Goal: Navigation & Orientation: Find specific page/section

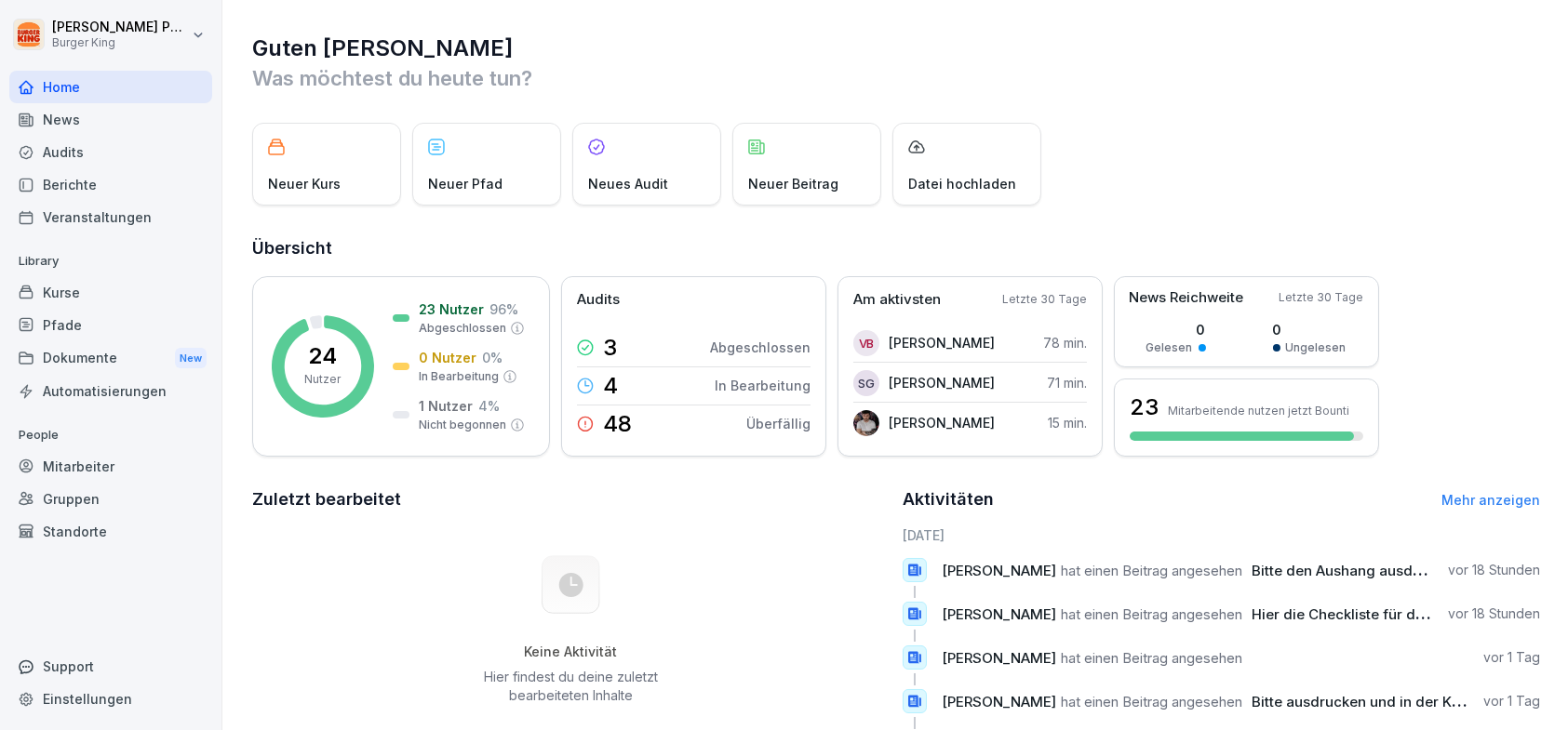
click at [101, 114] on div "News" at bounding box center [111, 119] width 203 height 32
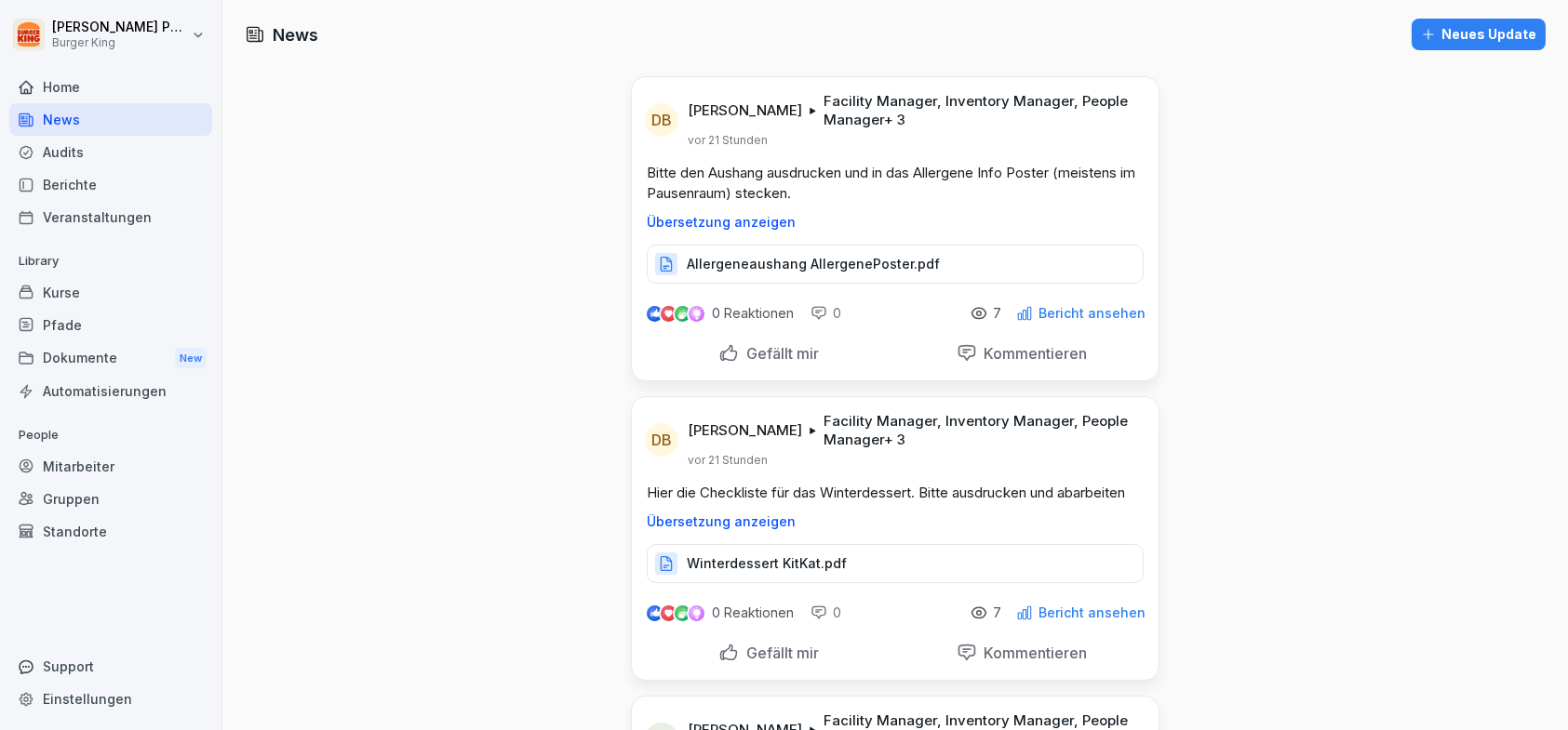
click at [802, 255] on p "Allergeneaushang AllergenePoster.pdf" at bounding box center [813, 264] width 254 height 19
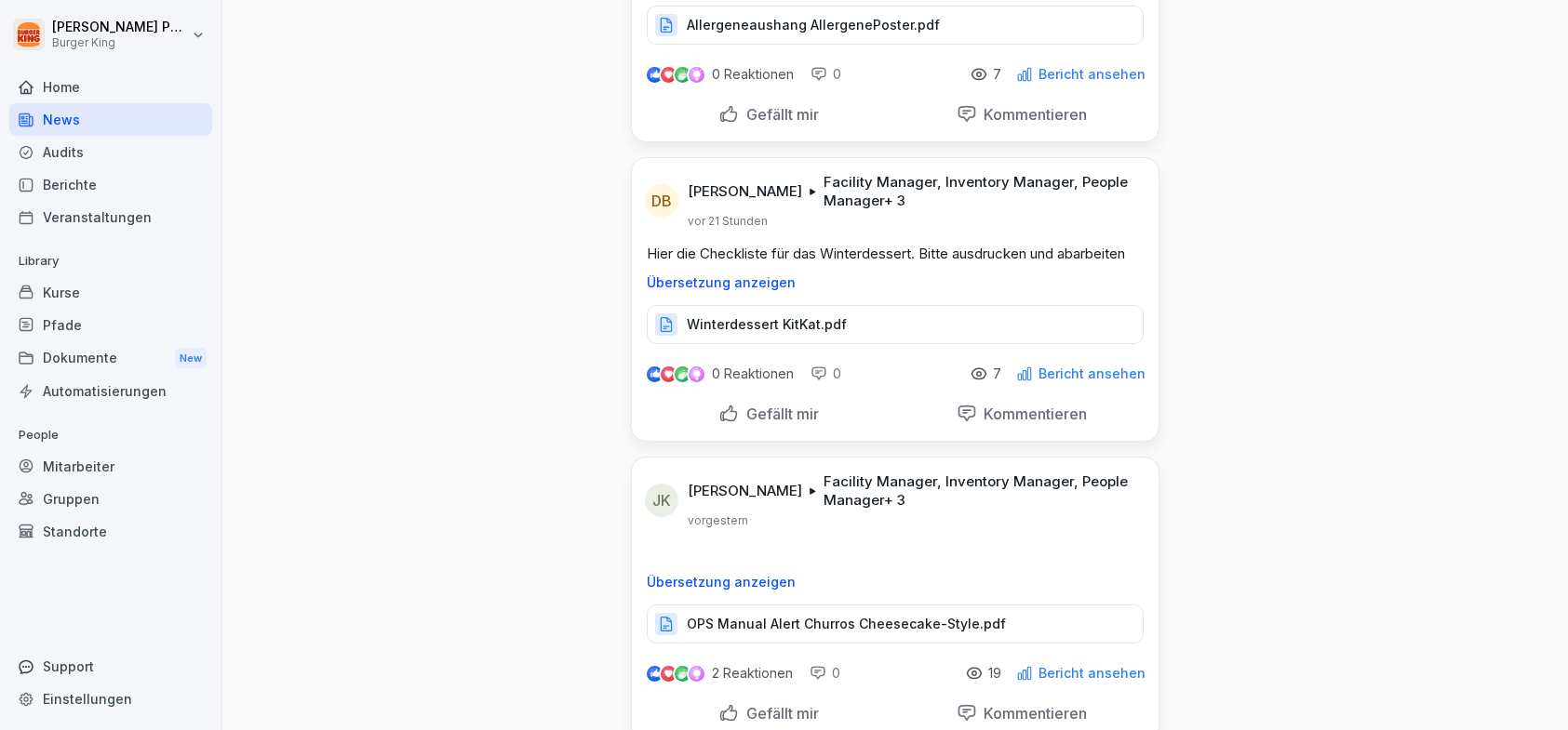
scroll to position [279, 0]
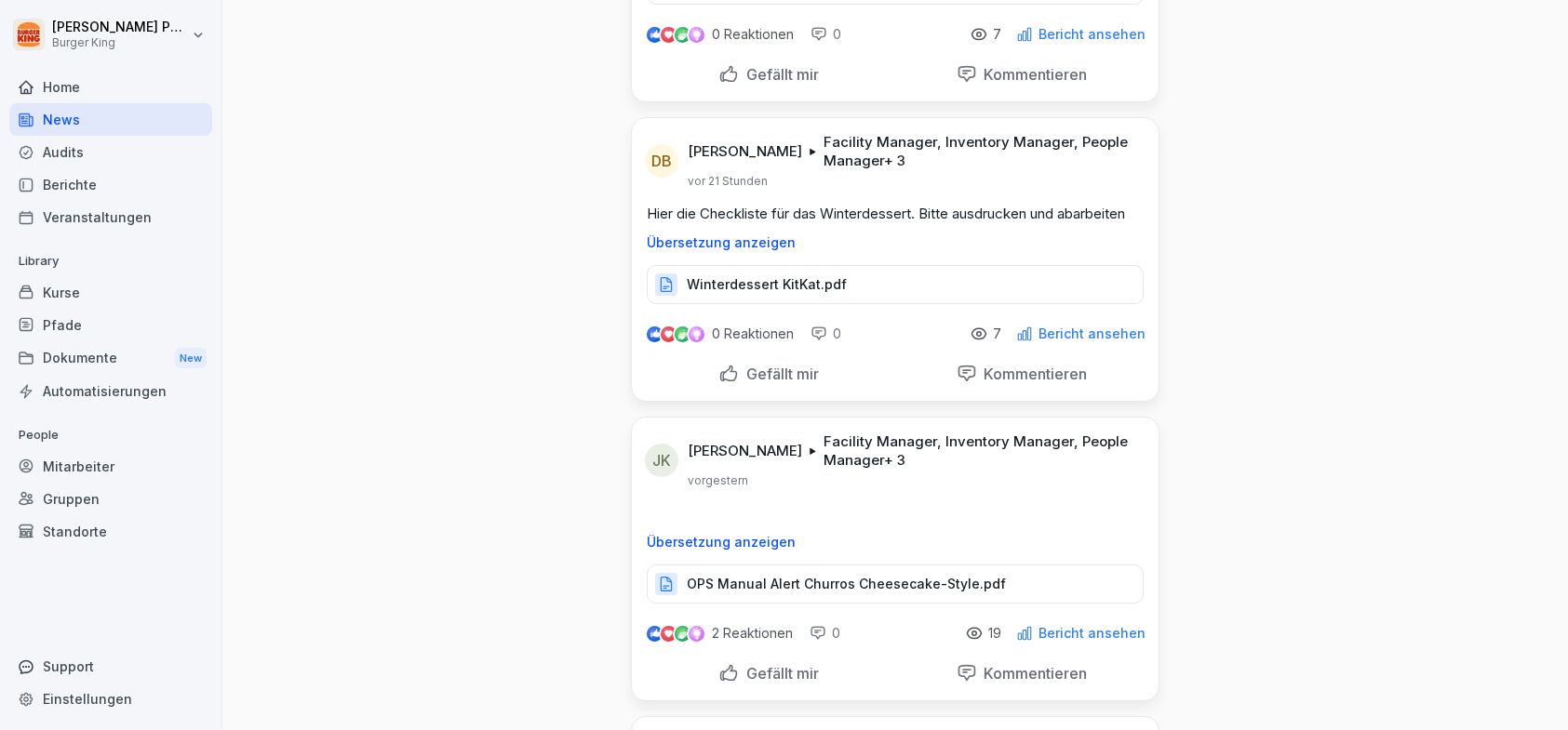
click at [859, 271] on div "Winterdessert KitKat.pdf" at bounding box center [895, 285] width 497 height 39
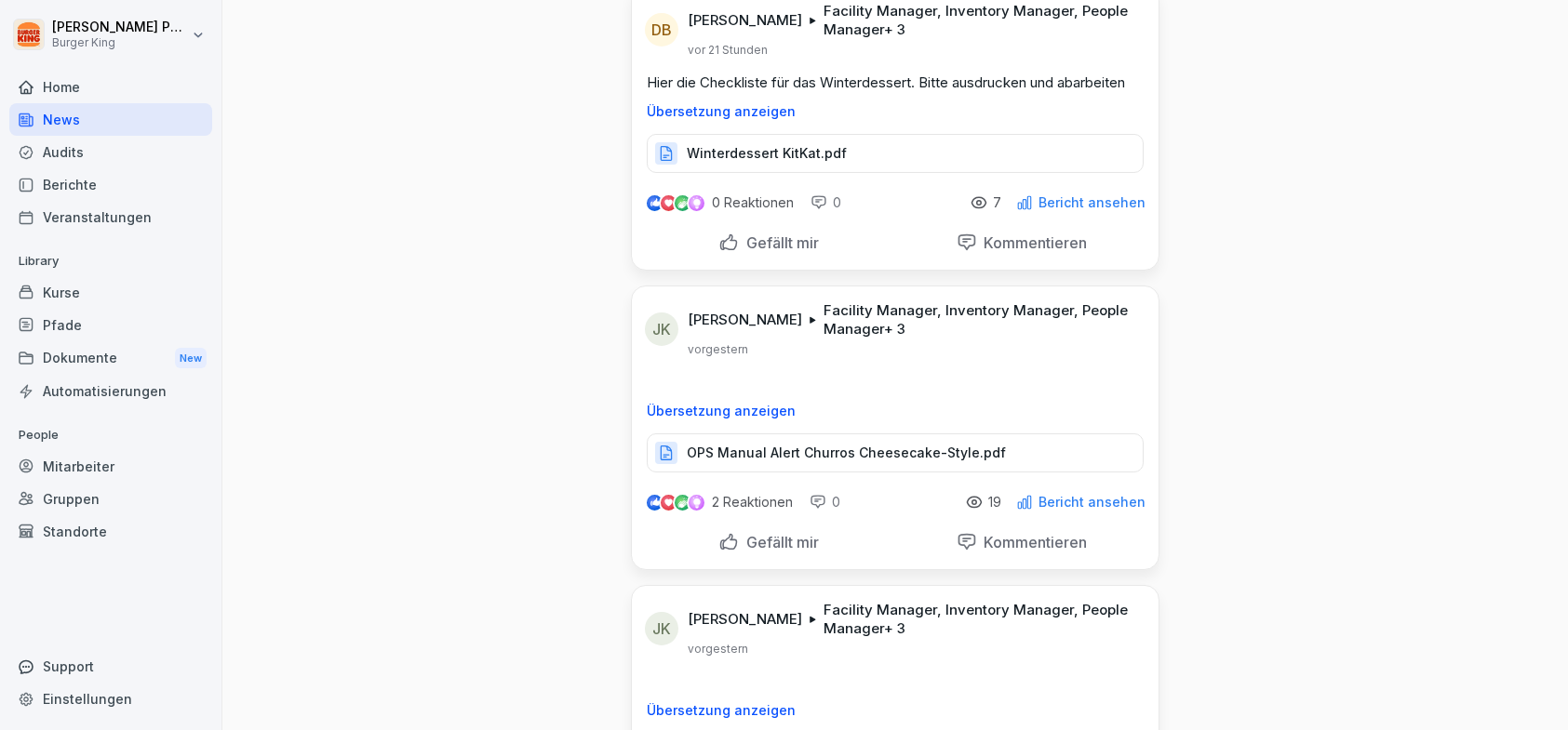
scroll to position [465, 0]
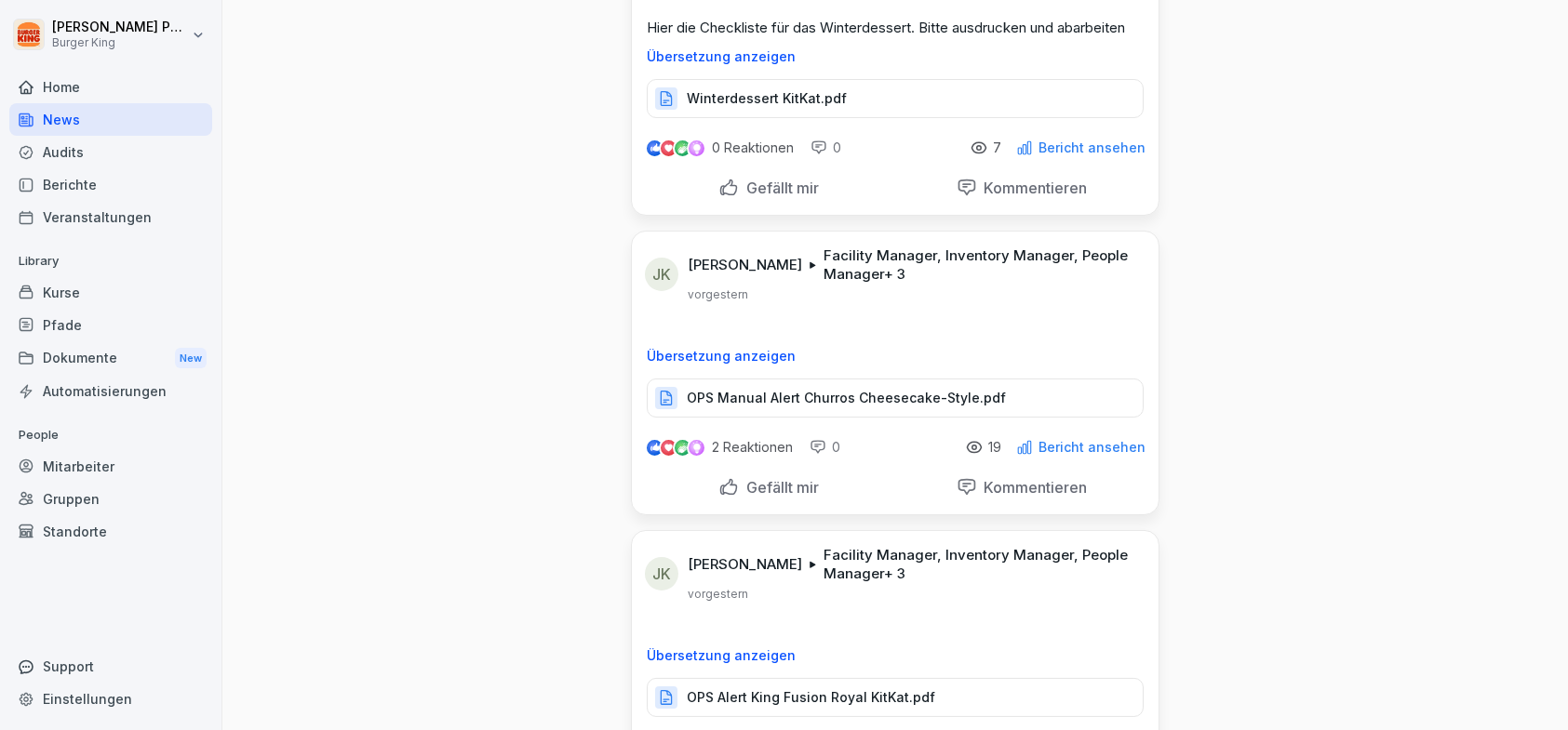
click at [760, 399] on p "OPS Manual Alert Churros Cheesecake-Style.pdf" at bounding box center [845, 398] width 319 height 19
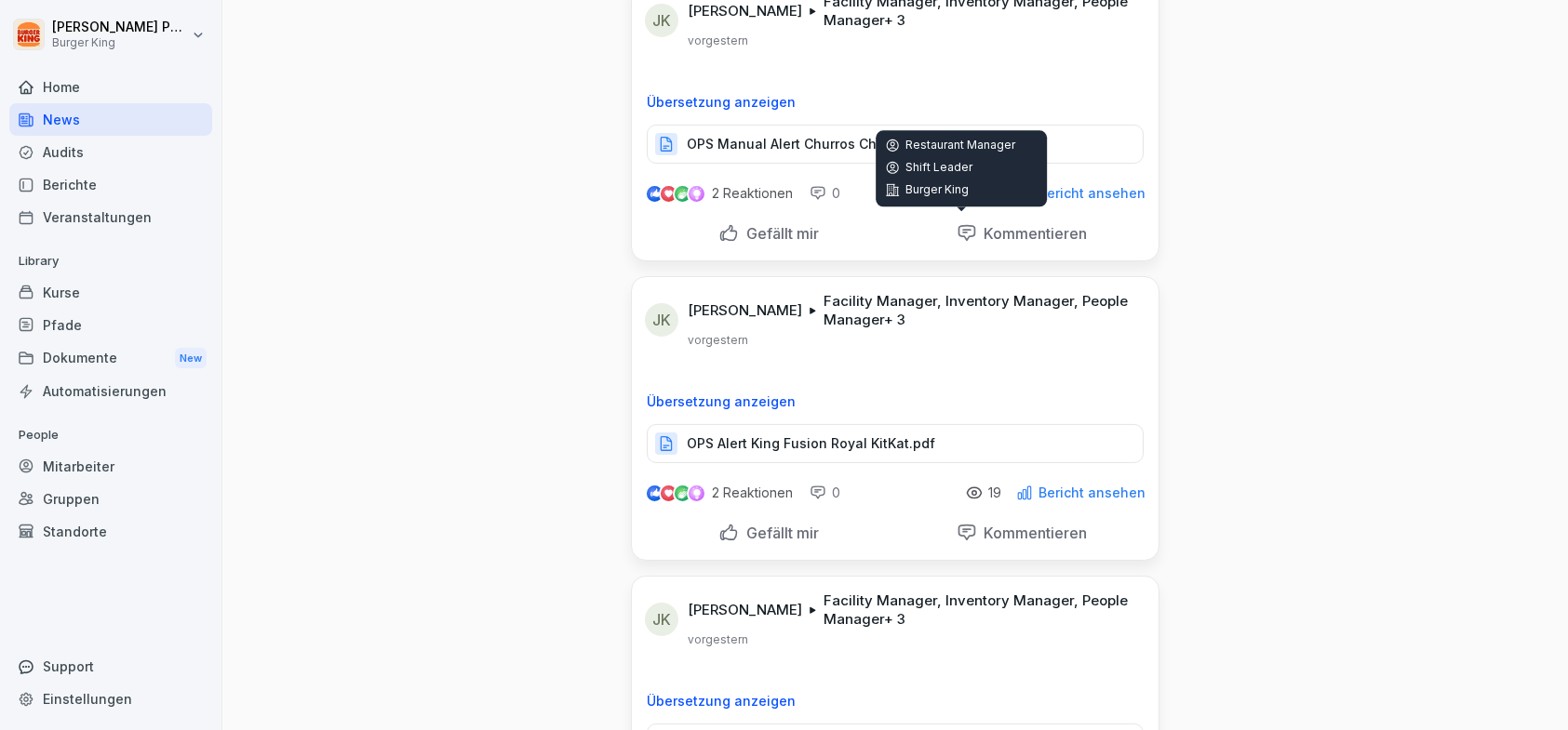
scroll to position [837, 0]
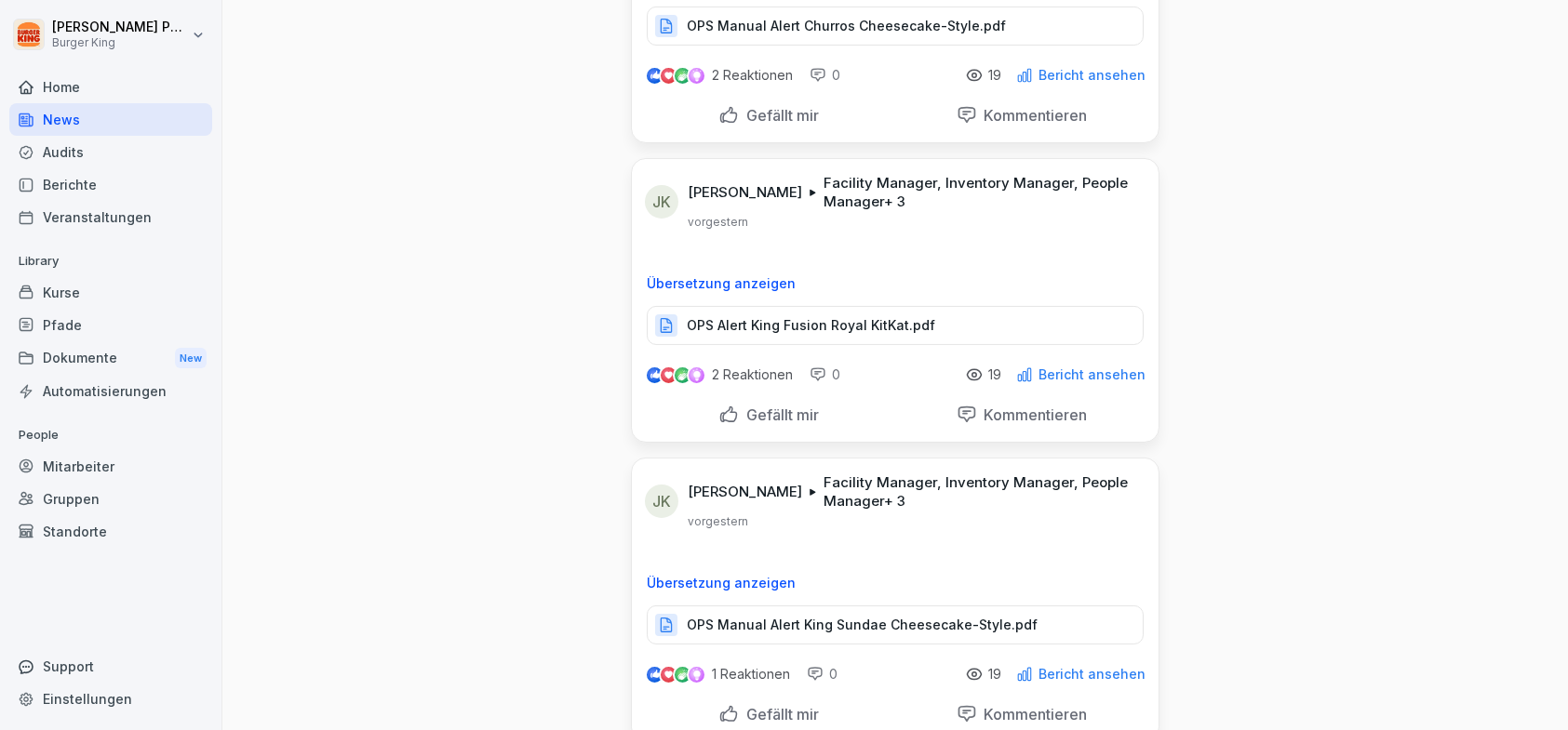
click at [828, 332] on div "OPS Alert King Fusion Royal KitKat.pdf" at bounding box center [895, 326] width 497 height 39
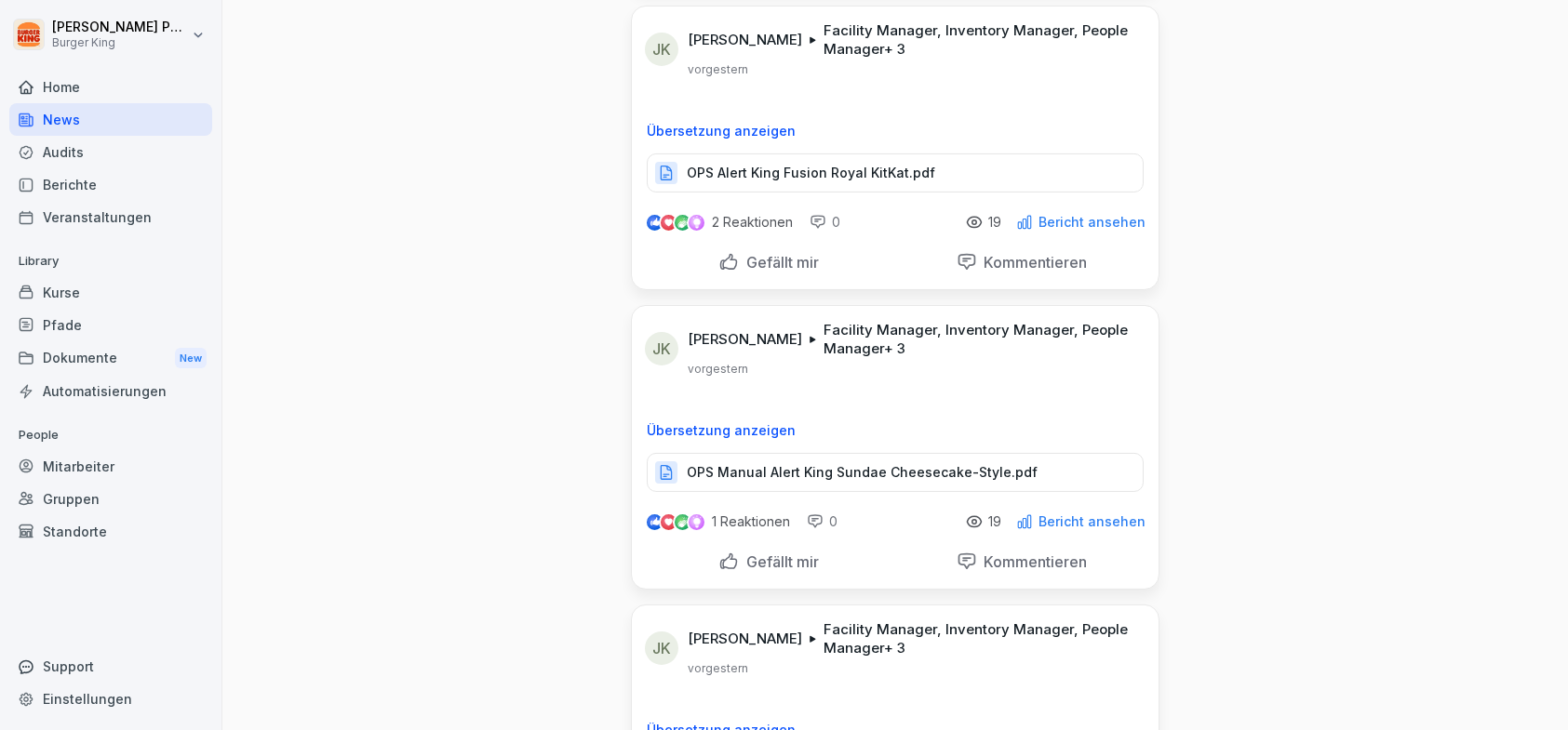
scroll to position [1023, 0]
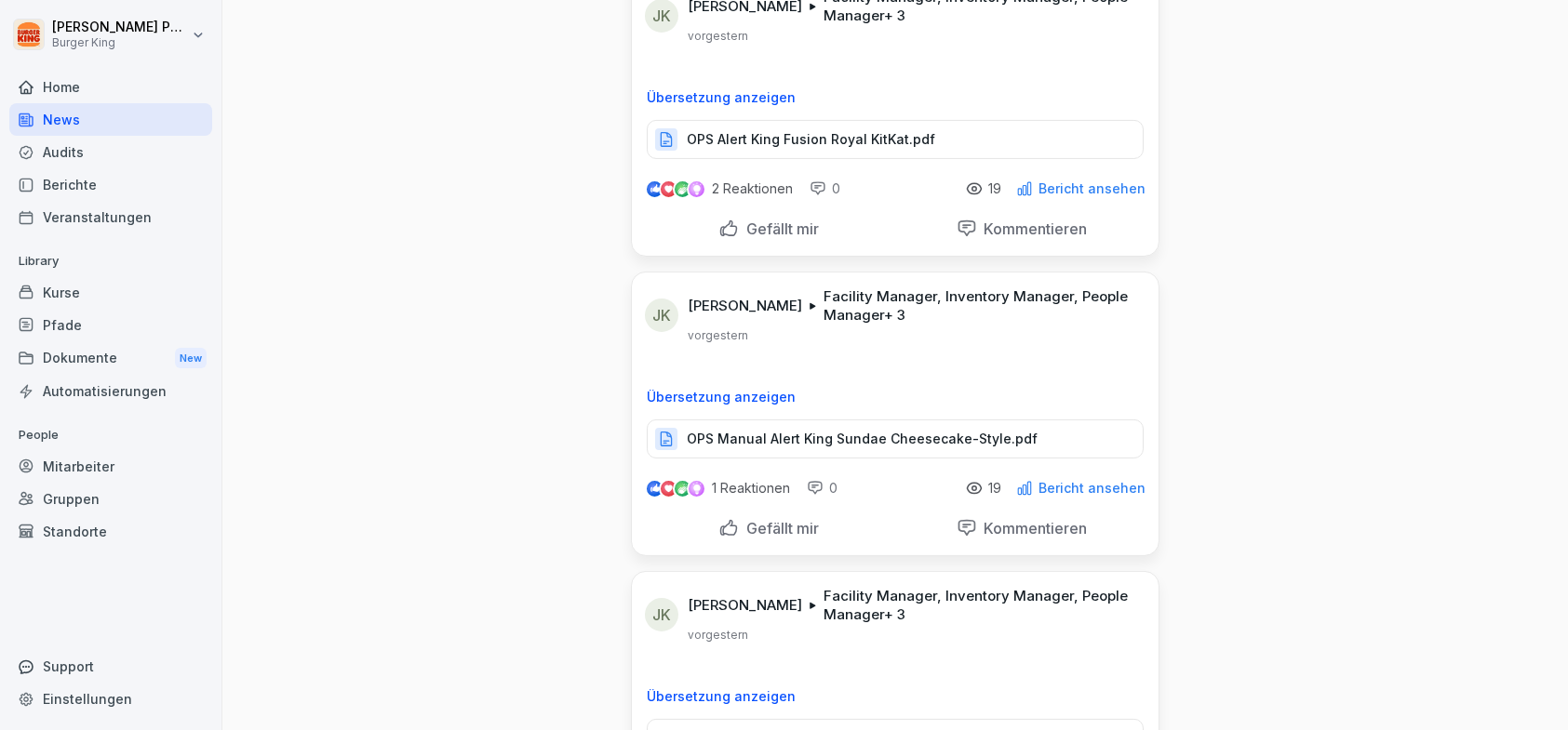
click at [854, 440] on p "OPS Manual Alert King Sundae Cheesecake-Style.pdf" at bounding box center [862, 439] width 351 height 19
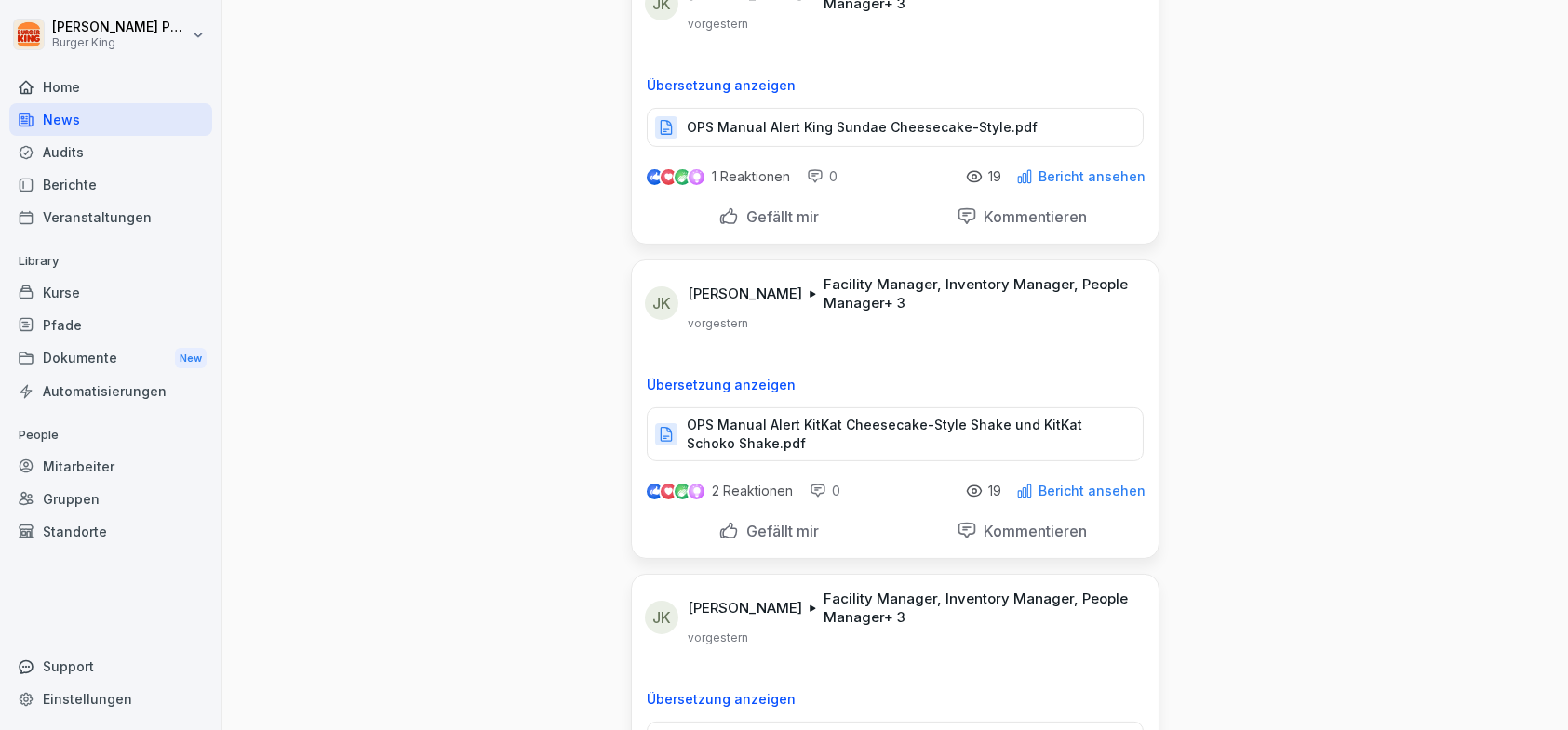
scroll to position [1396, 0]
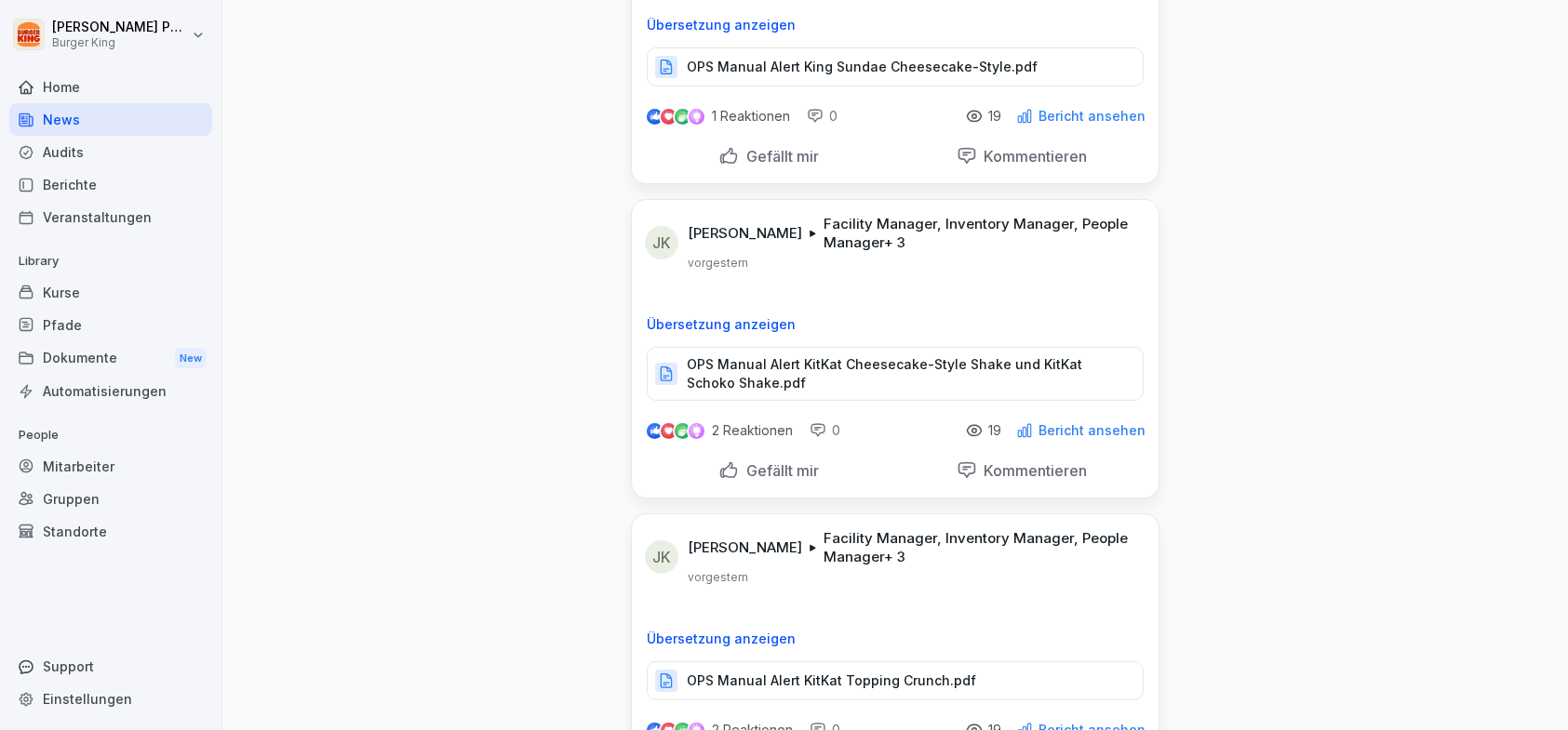
click at [808, 375] on p "OPS Manual Alert KitKat Cheesecake-Style Shake und KitKat Schoko Shake.pdf" at bounding box center [905, 374] width 438 height 37
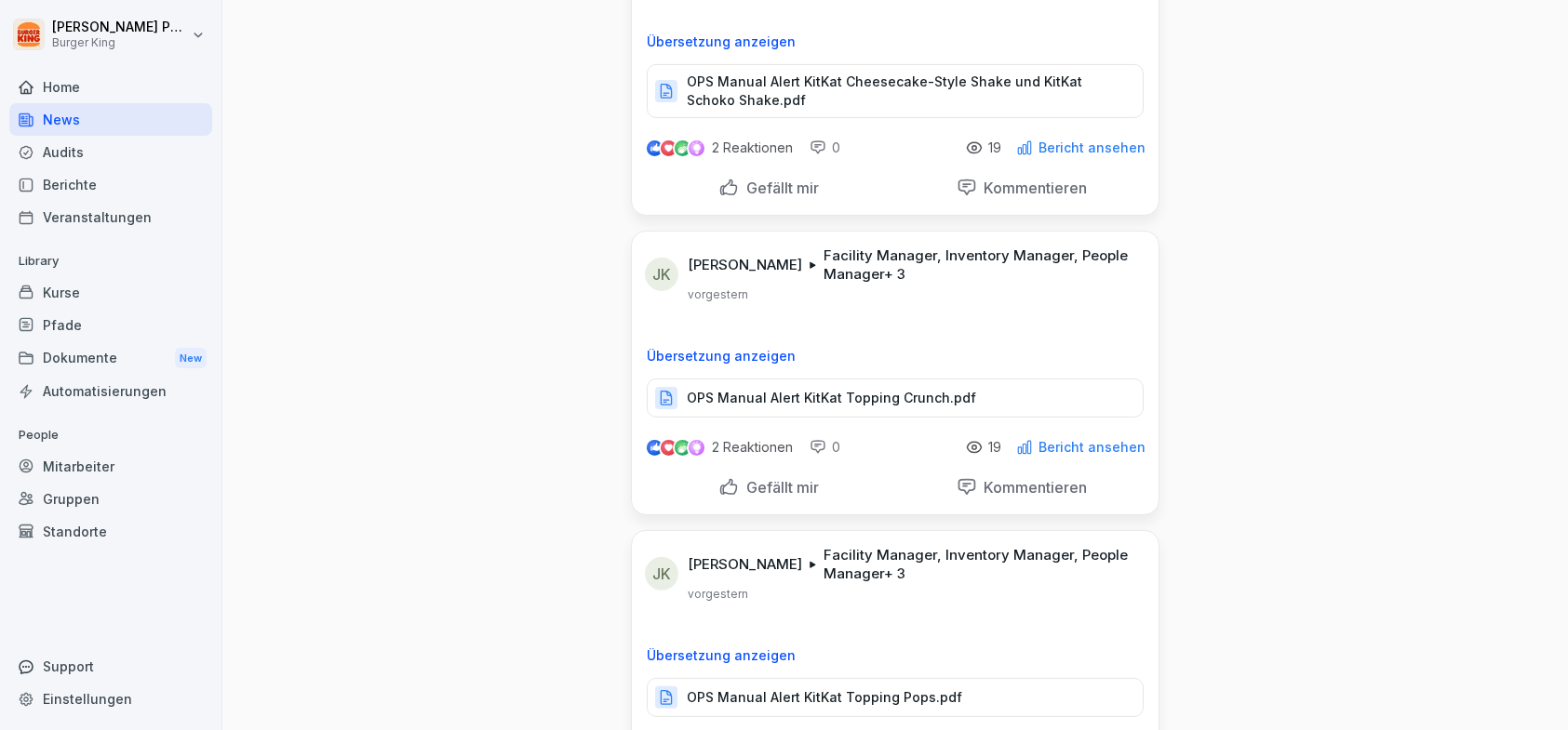
scroll to position [1674, 0]
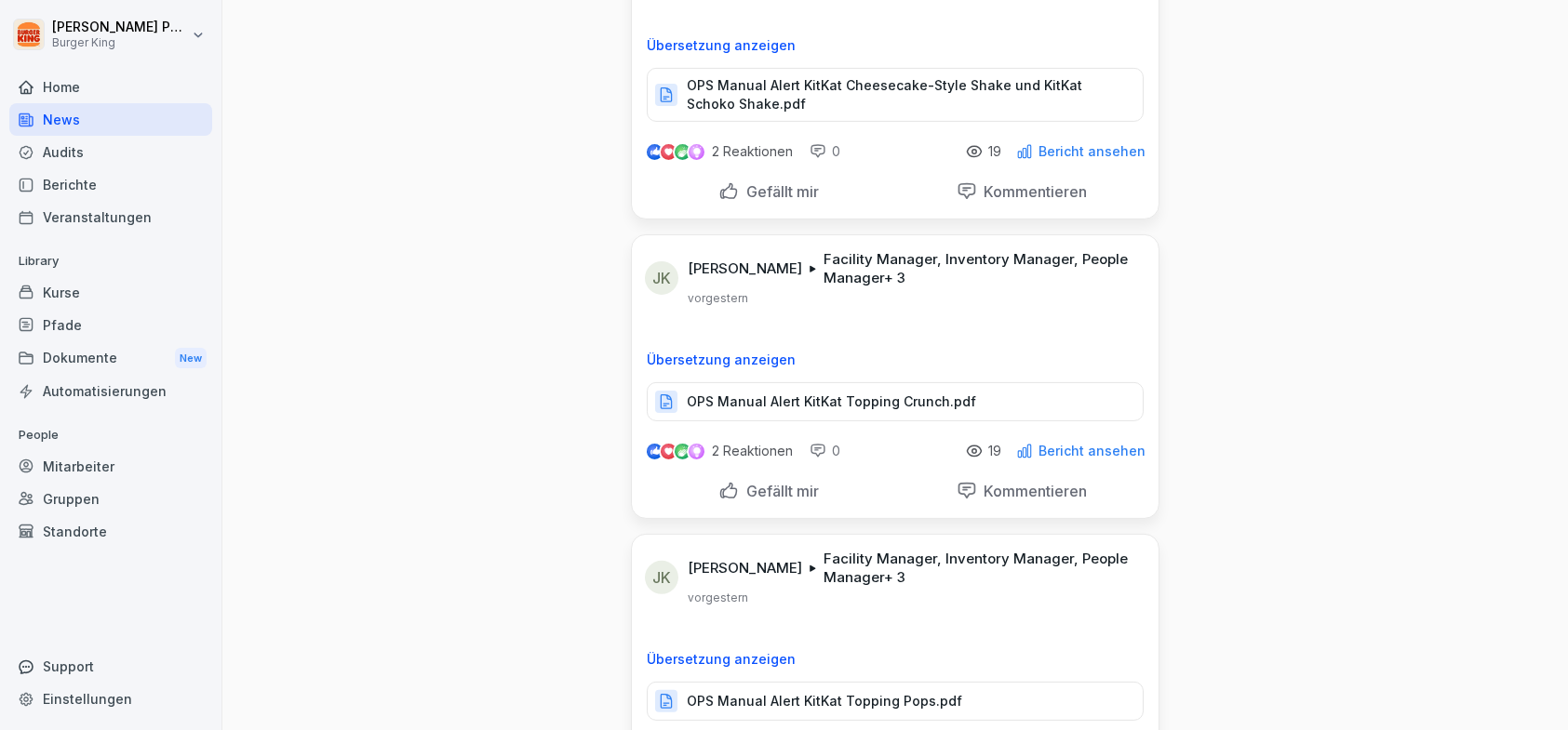
click at [788, 393] on p "OPS Manual Alert KitKat Topping Crunch.pdf" at bounding box center [831, 402] width 290 height 19
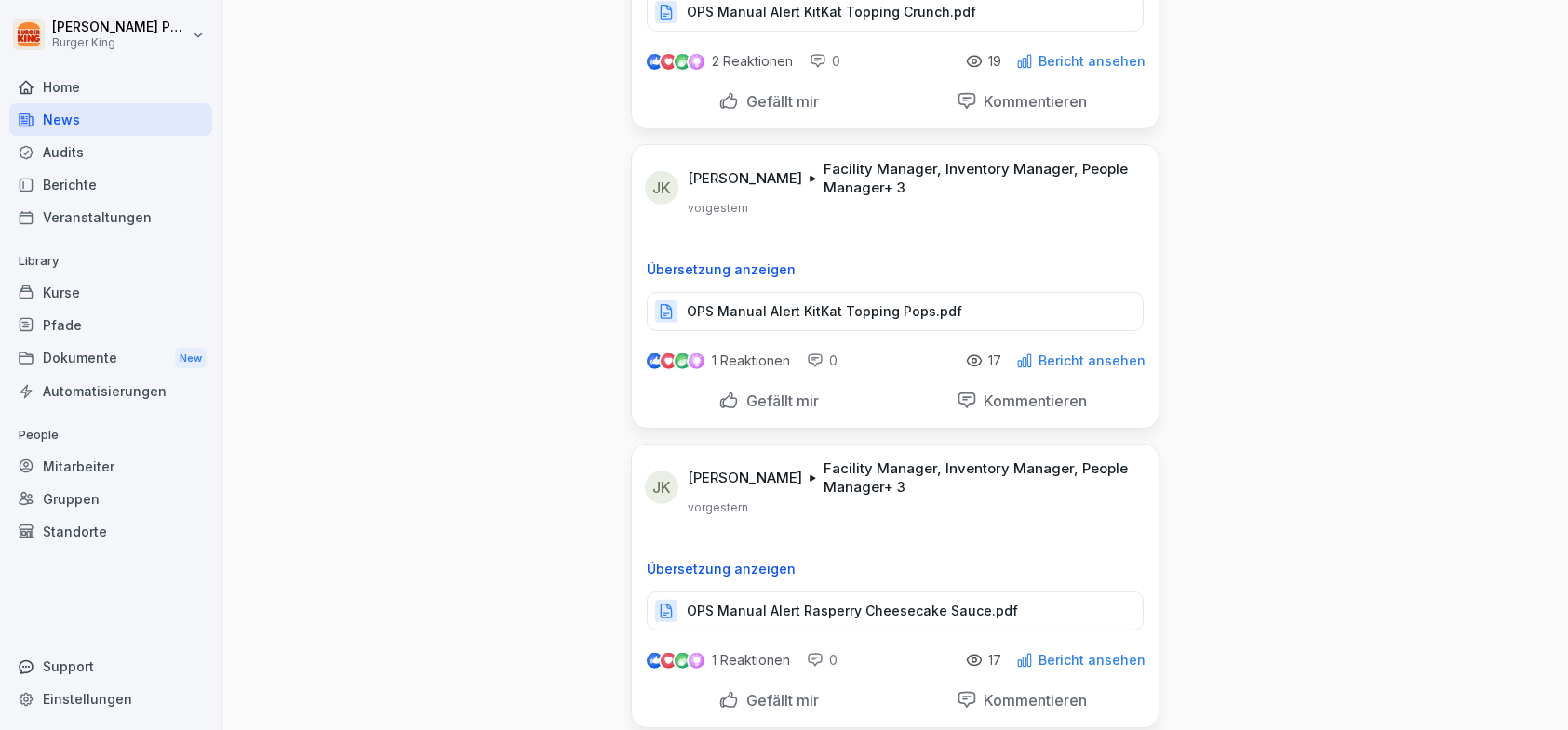
scroll to position [2139, 0]
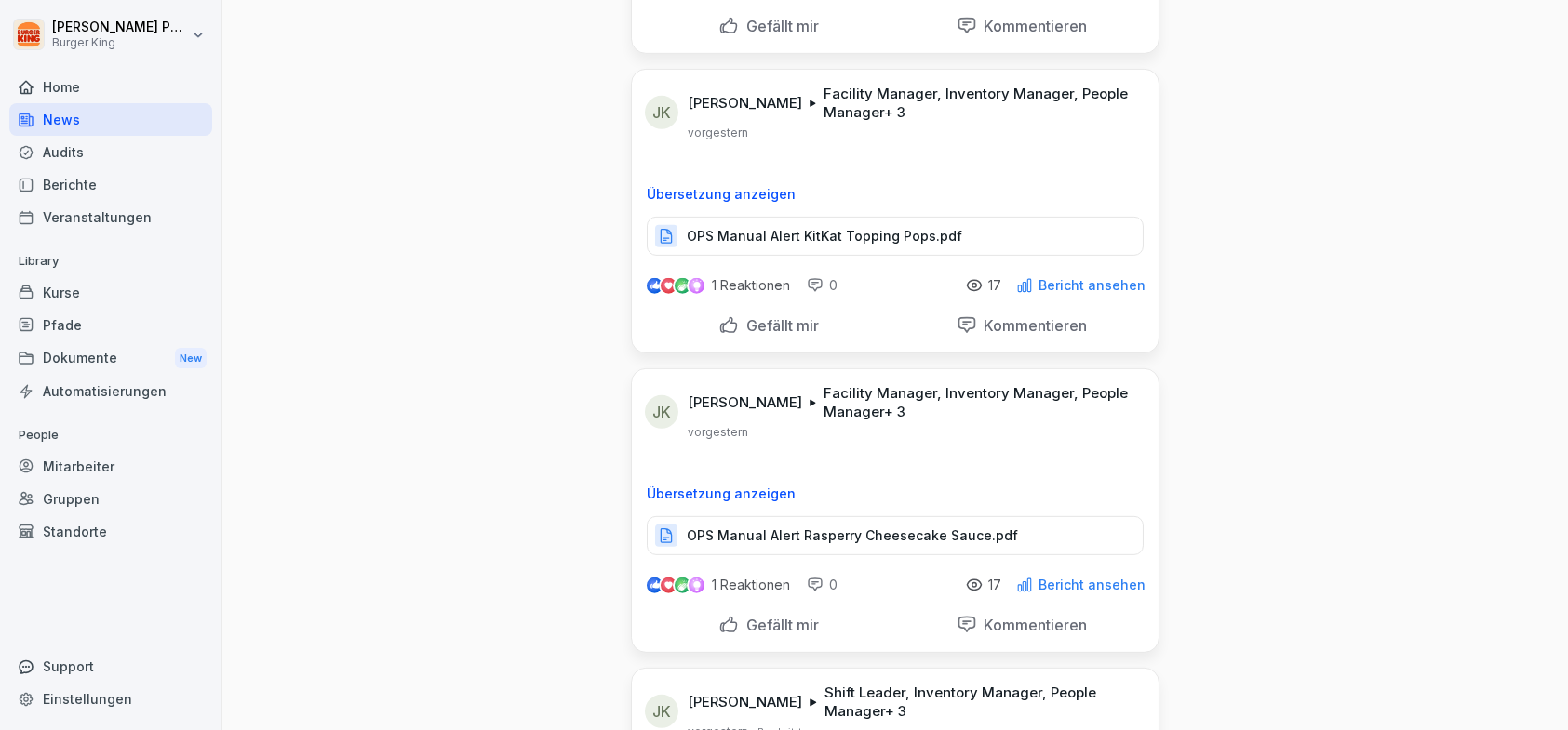
click at [931, 238] on p "OPS Manual Alert KitKat Topping Pops.pdf" at bounding box center [824, 236] width 276 height 19
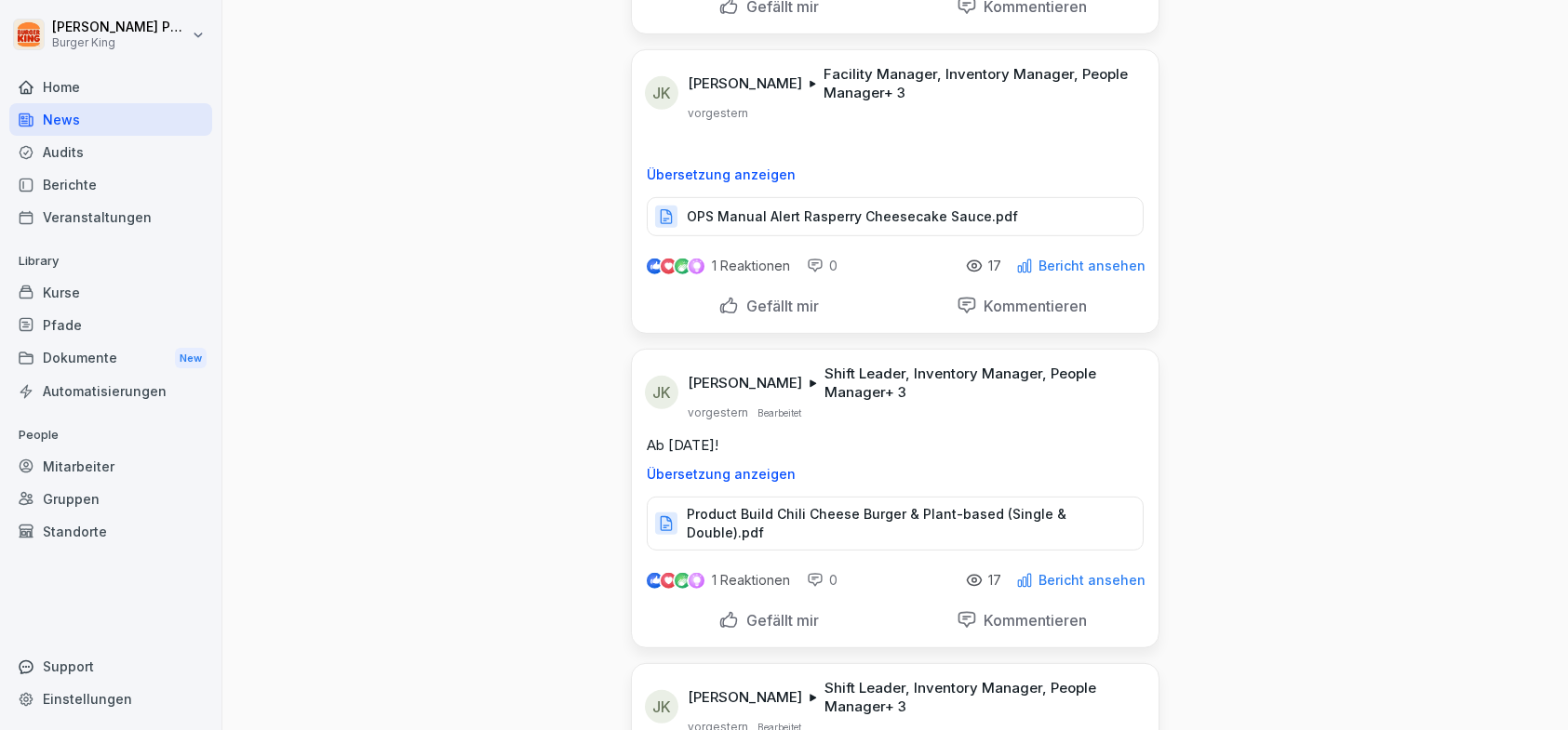
scroll to position [2512, 0]
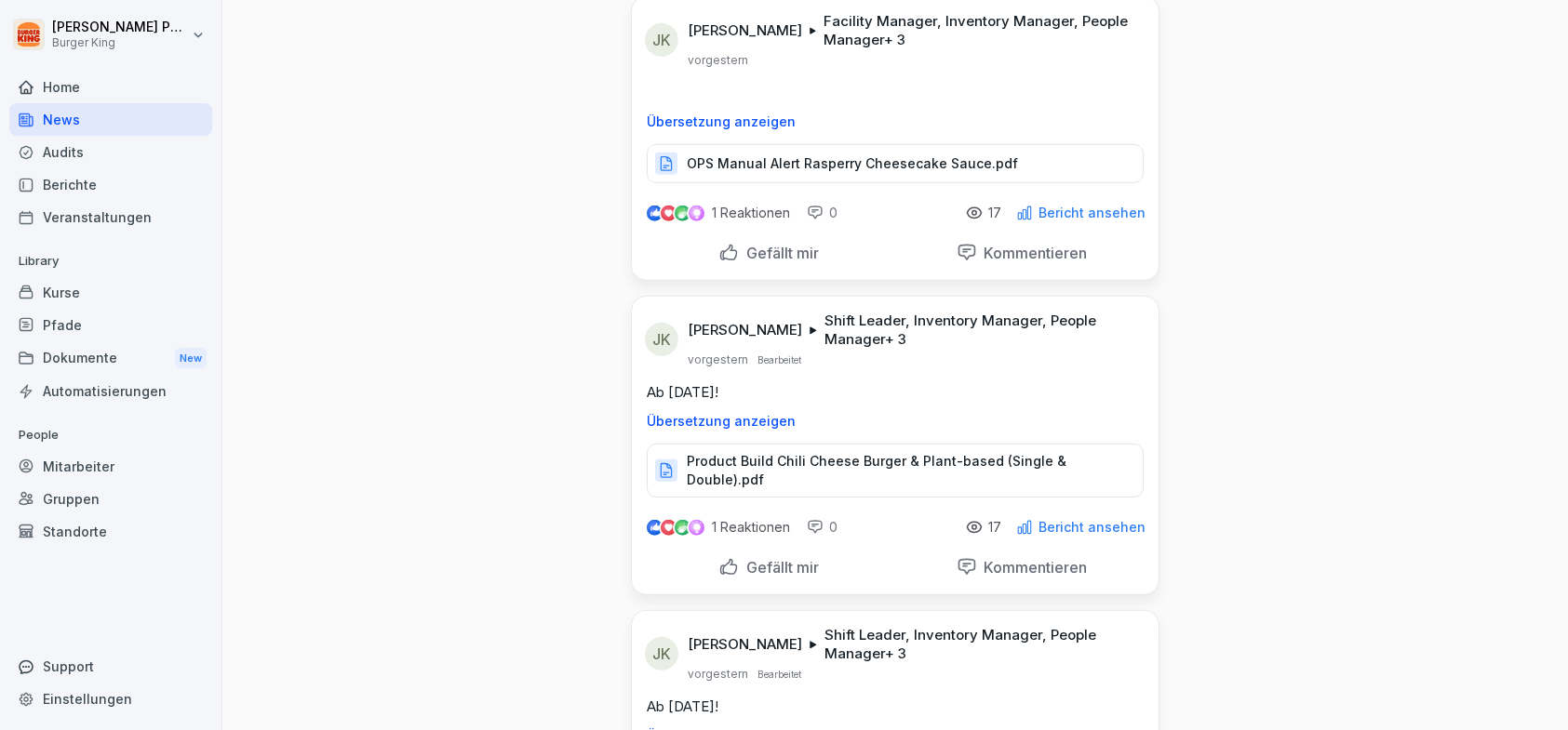
click at [824, 183] on div "1 Reaktionen 0 17 Bericht ansehen" at bounding box center [895, 209] width 527 height 52
click at [849, 144] on div "OPS Manual Alert Rasperry Cheesecake Sauce.pdf" at bounding box center [895, 164] width 497 height 39
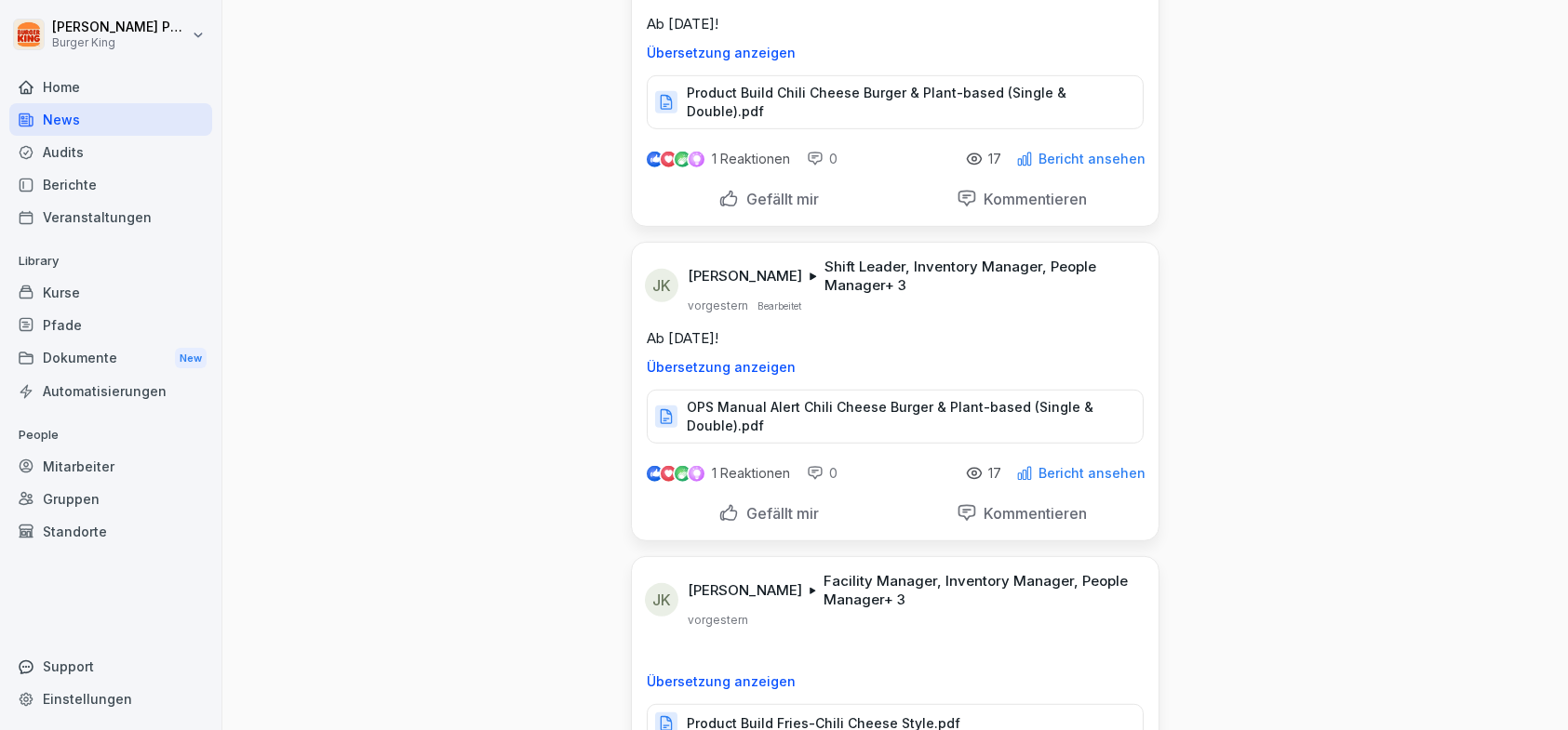
scroll to position [2884, 0]
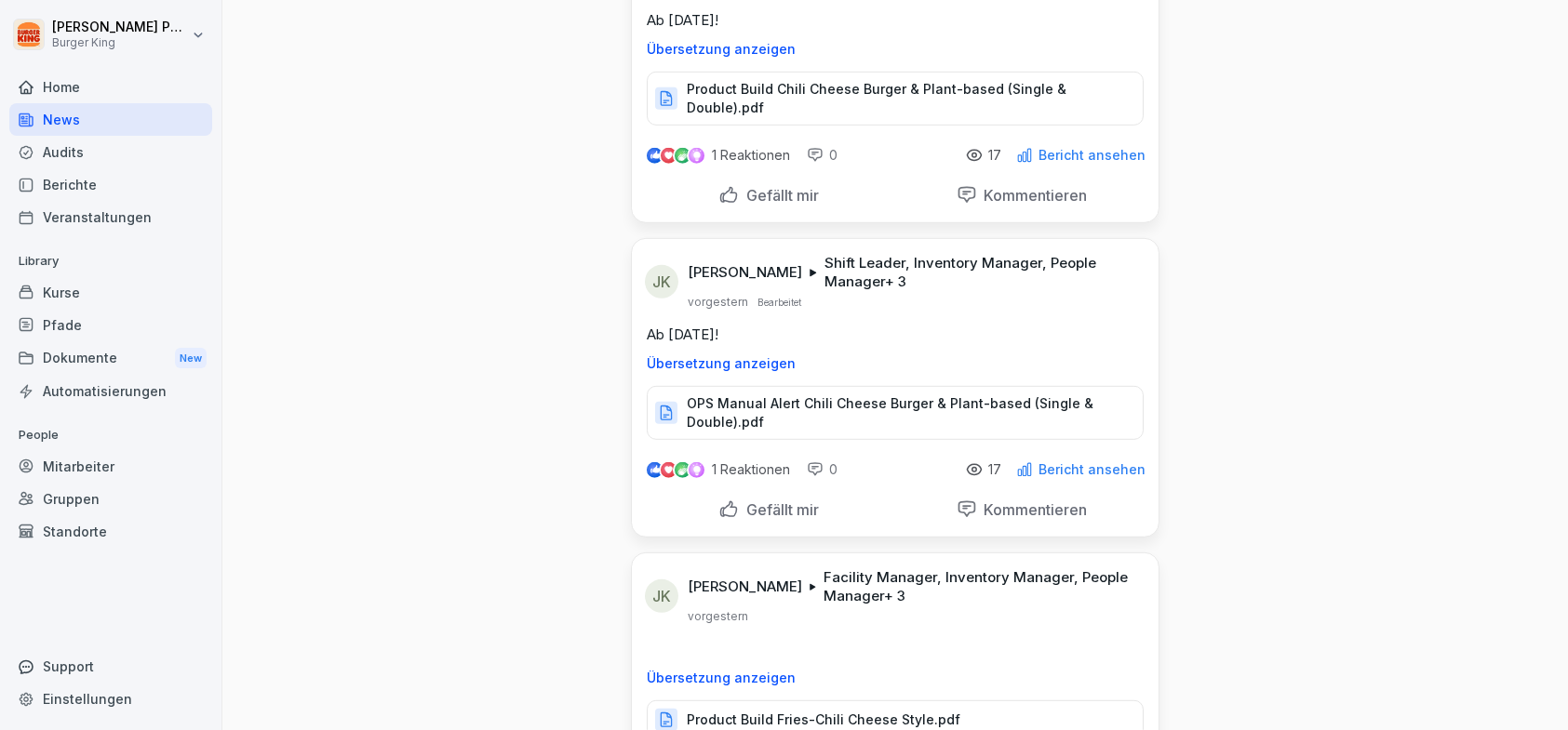
click at [887, 400] on p "OPS Manual Alert Chili Cheese Burger & Plant-based (Single & Double).pdf" at bounding box center [905, 413] width 438 height 37
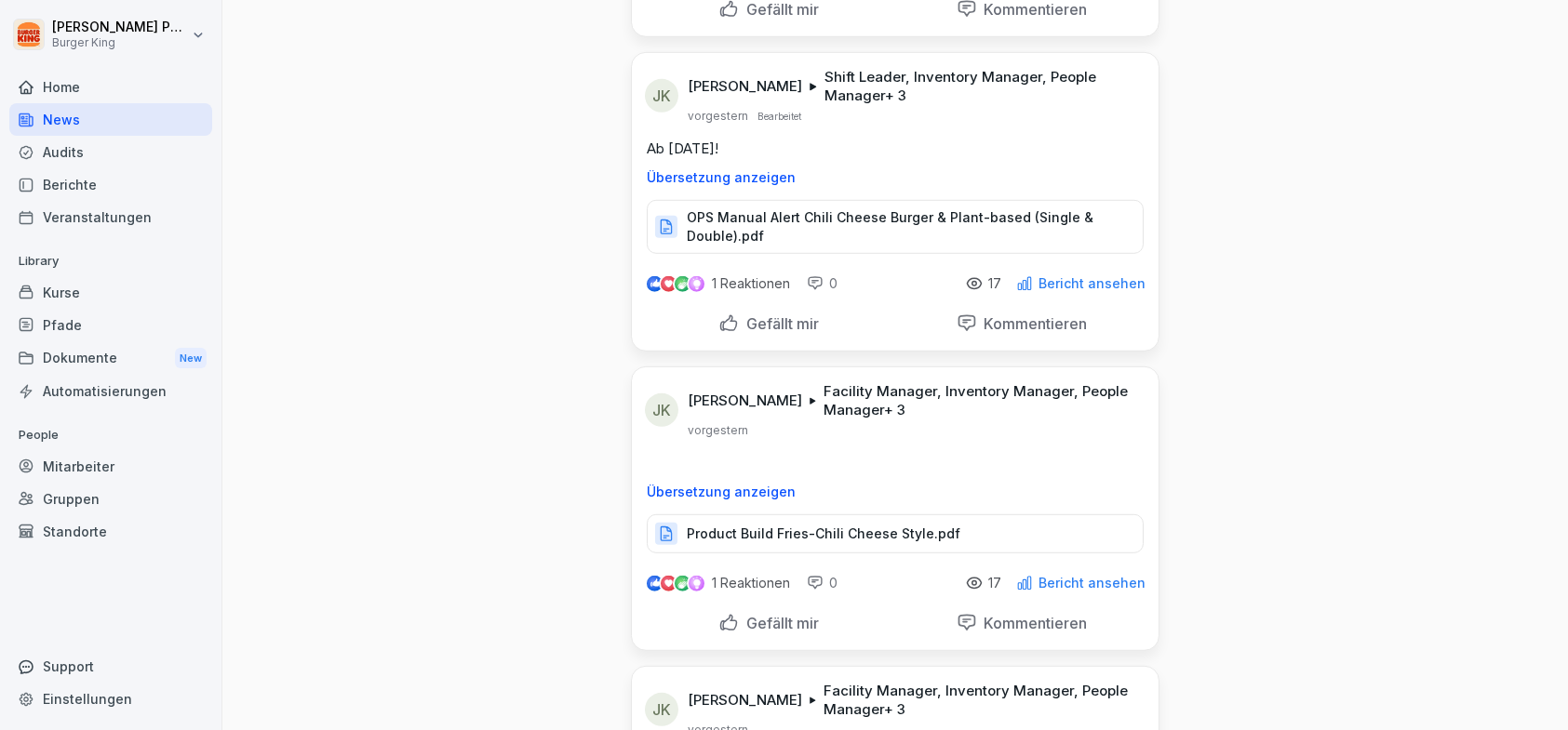
scroll to position [3163, 0]
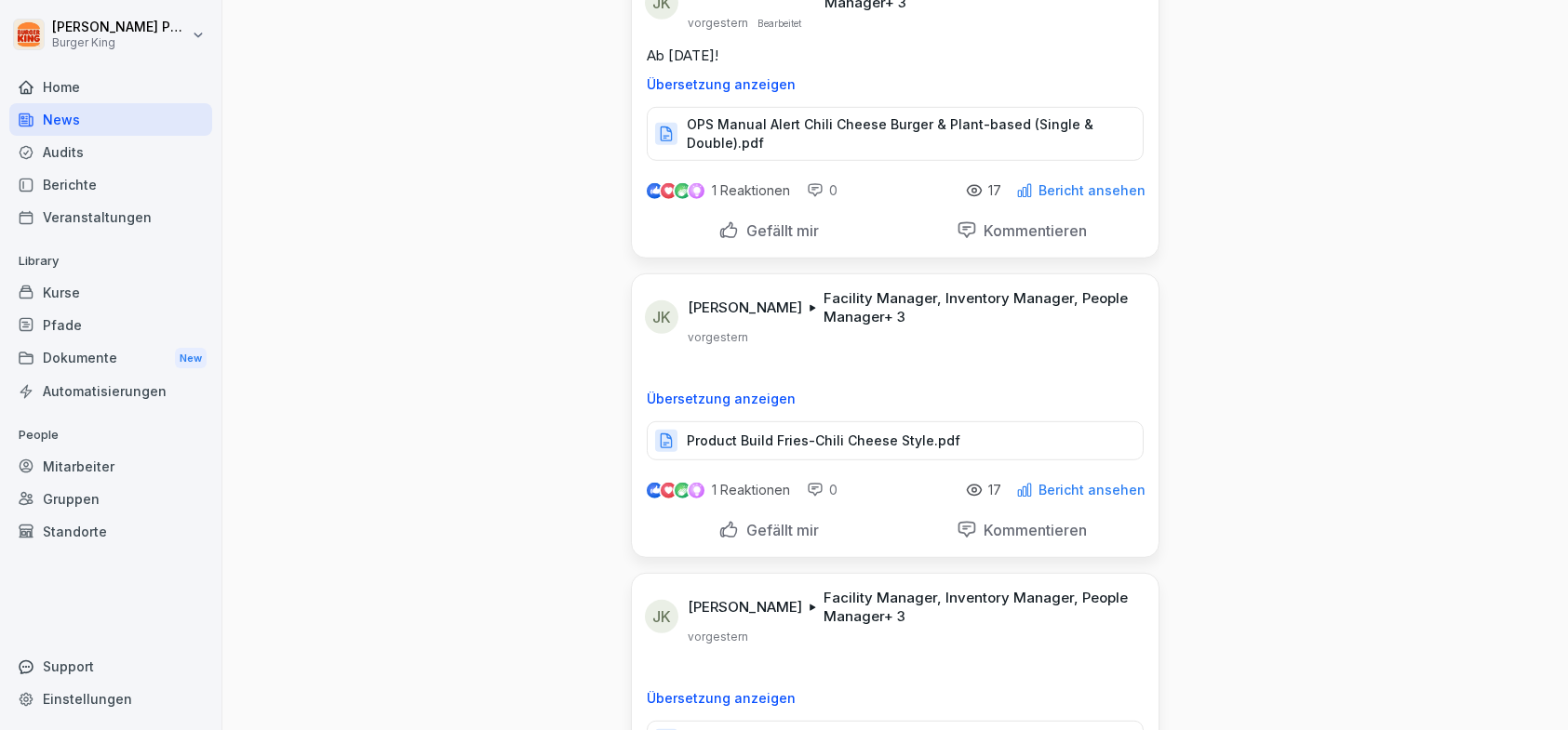
click at [901, 421] on div "Product Build Fries-Chili Cheese Style.pdf" at bounding box center [895, 441] width 497 height 39
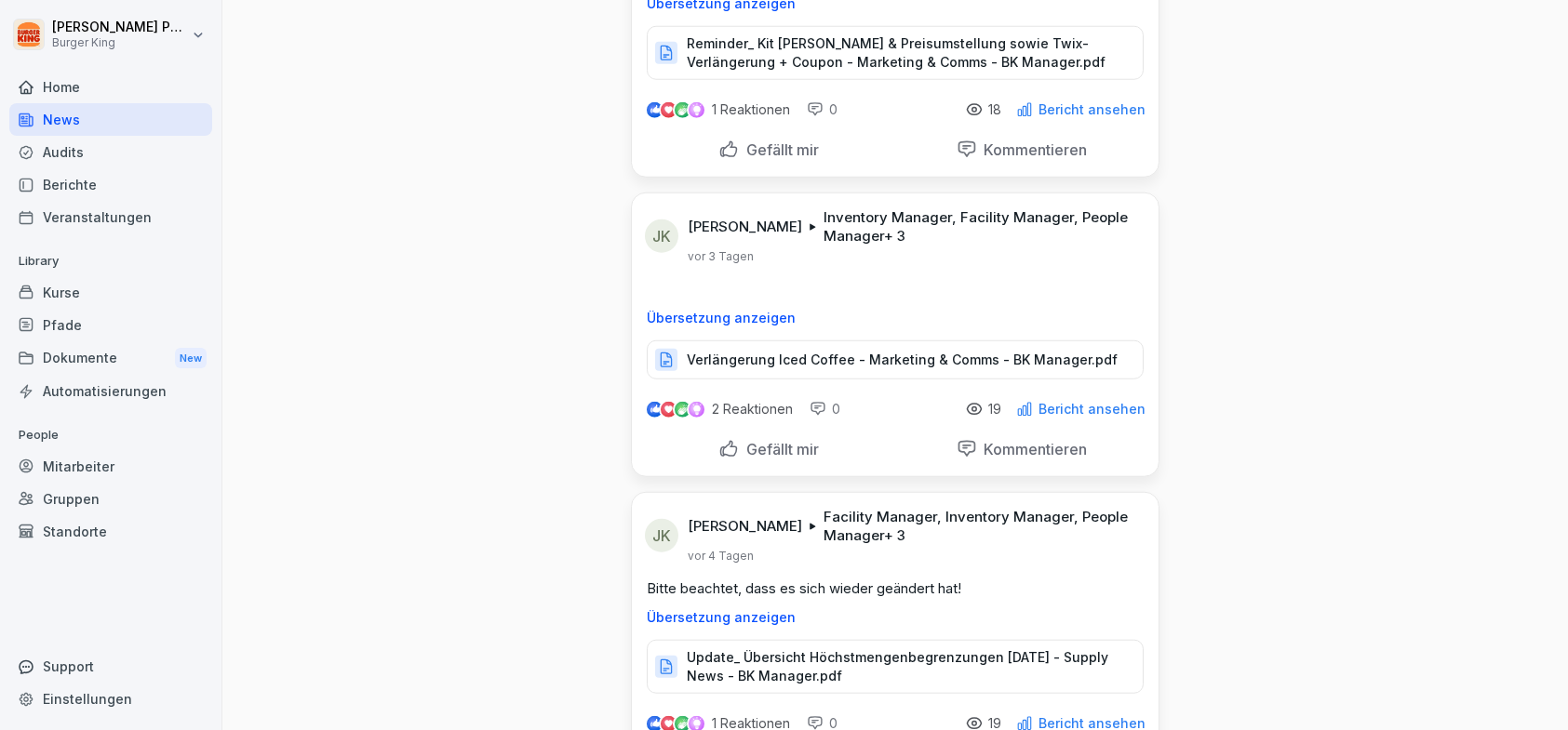
scroll to position [4466, 0]
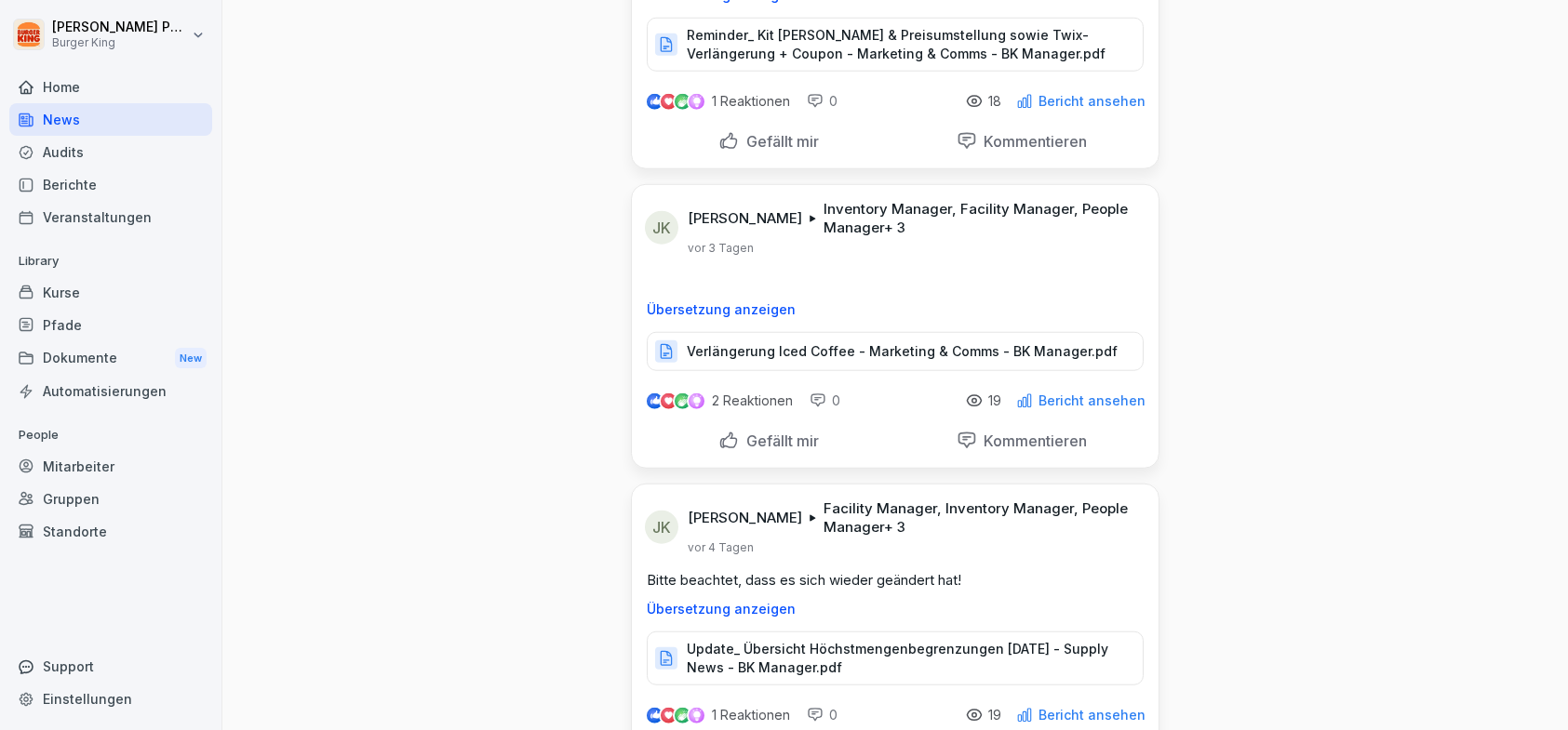
click at [838, 332] on div "Verlängerung Iced Coffee - Marketing & Comms - BK Manager.pdf" at bounding box center [895, 352] width 497 height 39
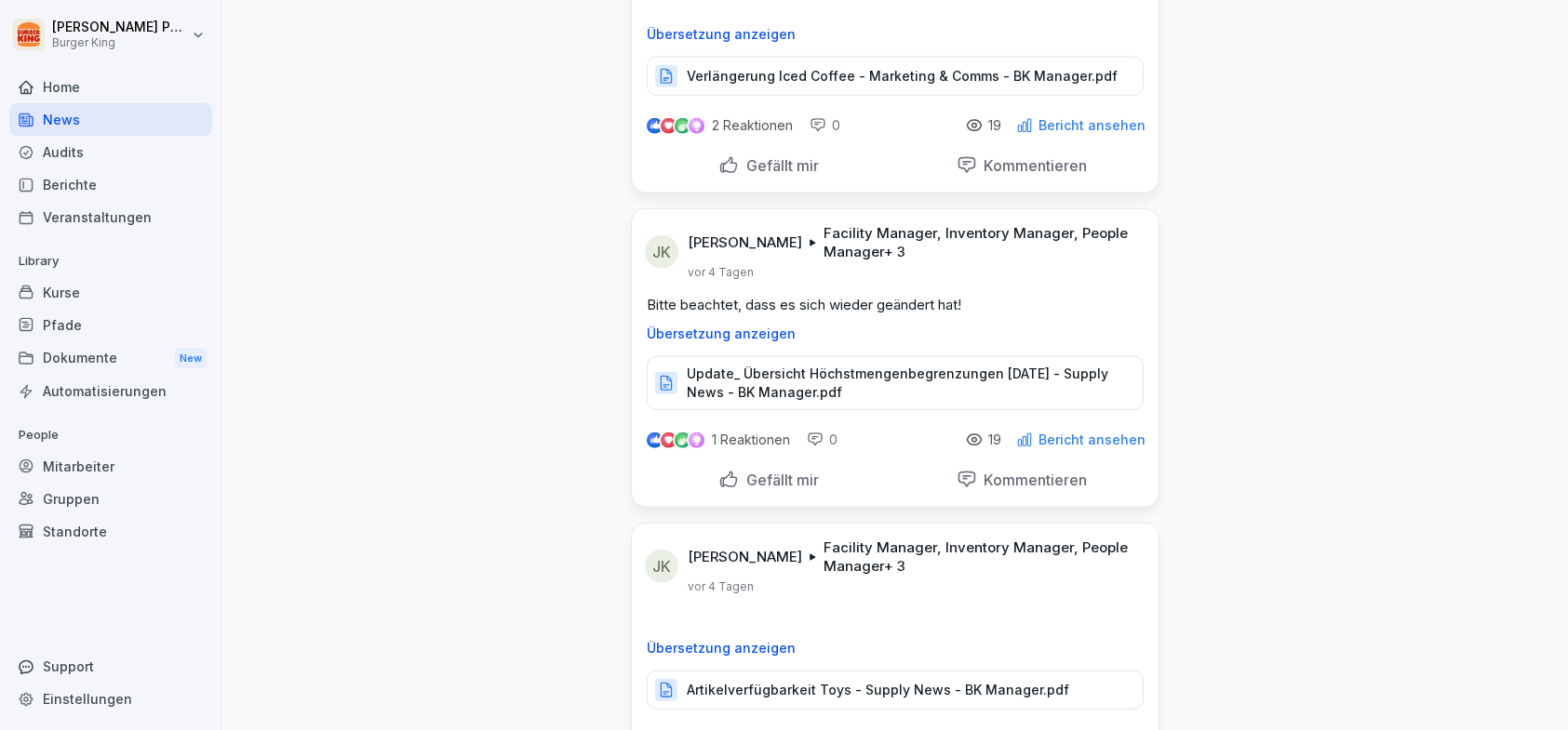
scroll to position [4745, 0]
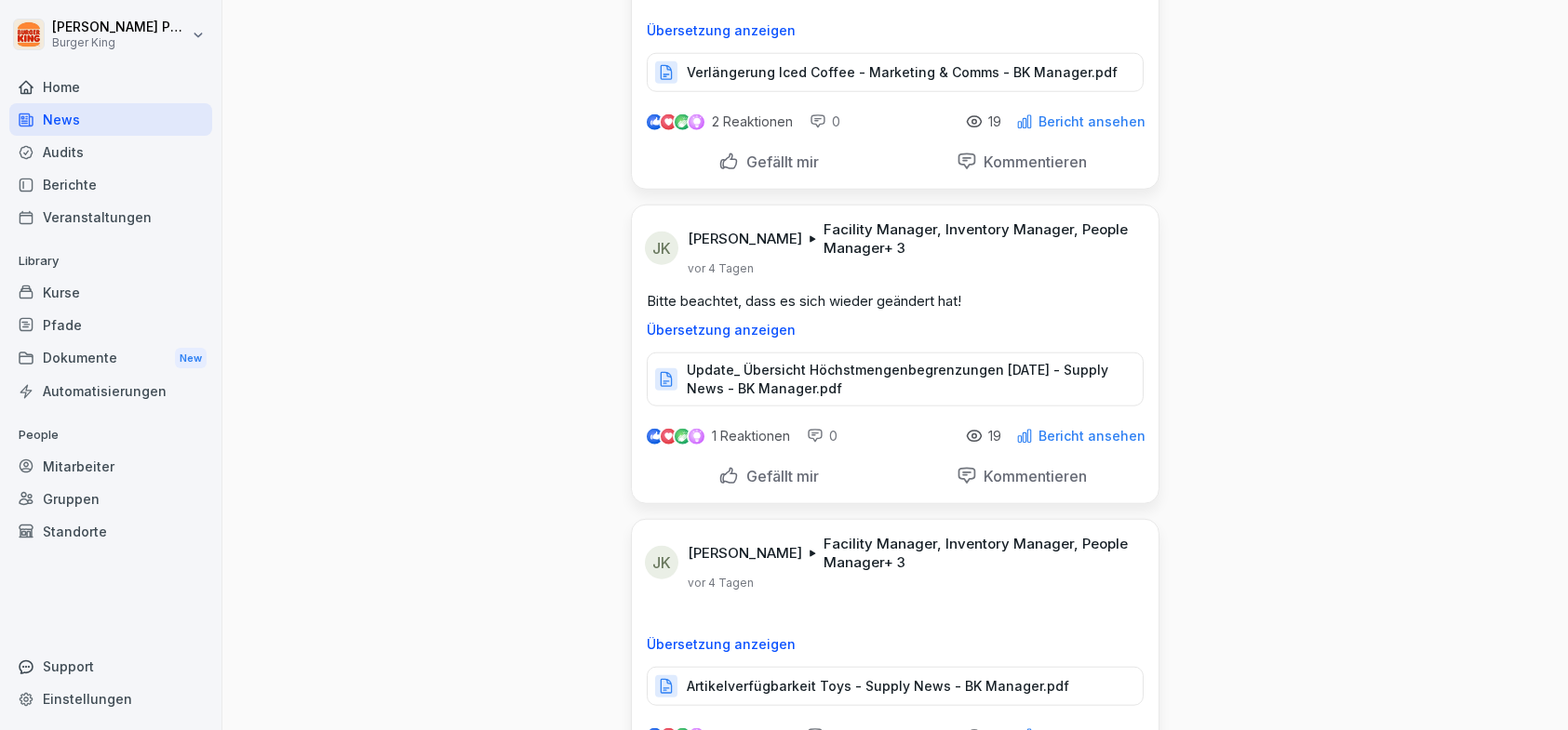
click at [893, 361] on p "Update_ Übersicht Höchstmengenbegrenzungen [DATE] - Supply News - BK Manager.pdf" at bounding box center [905, 379] width 438 height 37
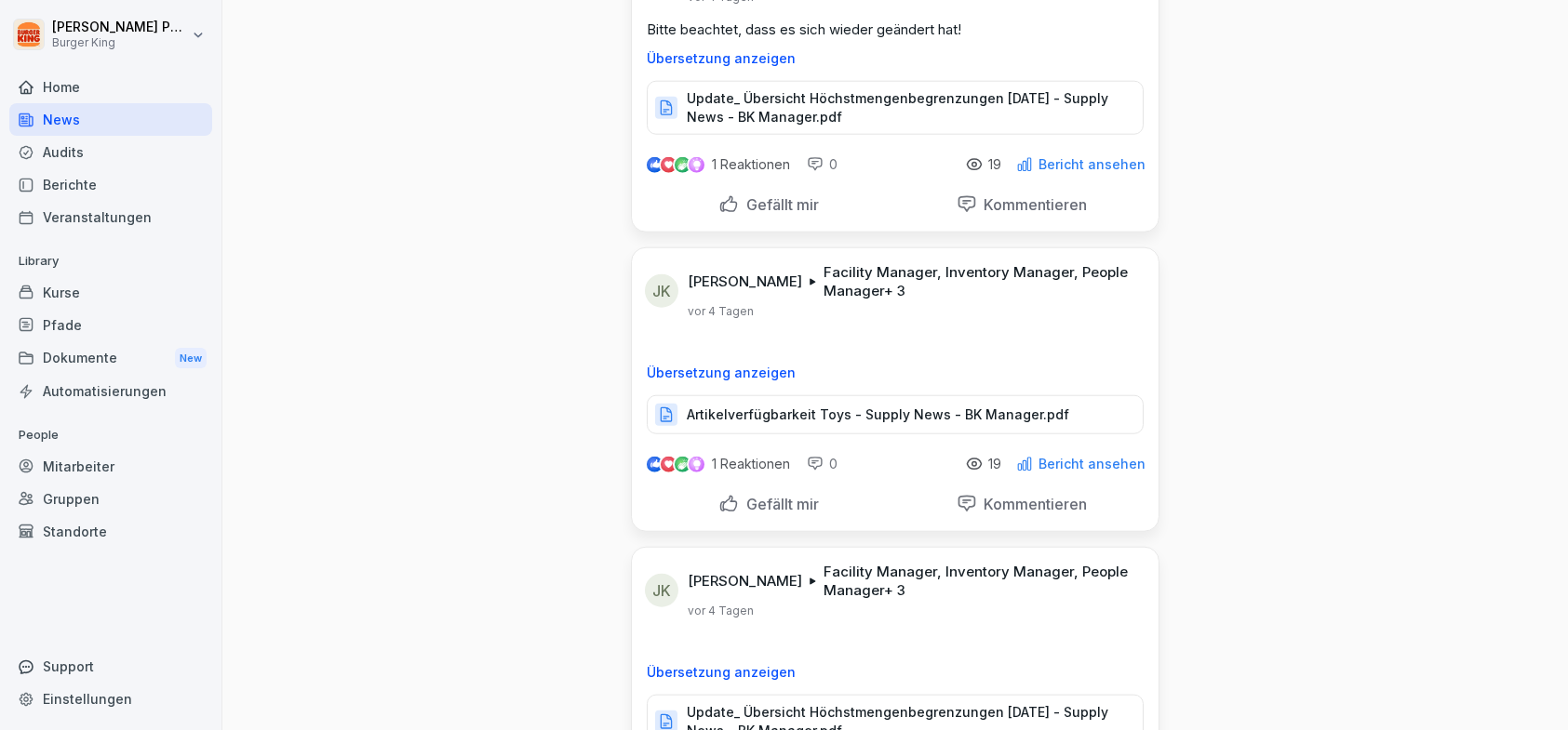
scroll to position [5117, 0]
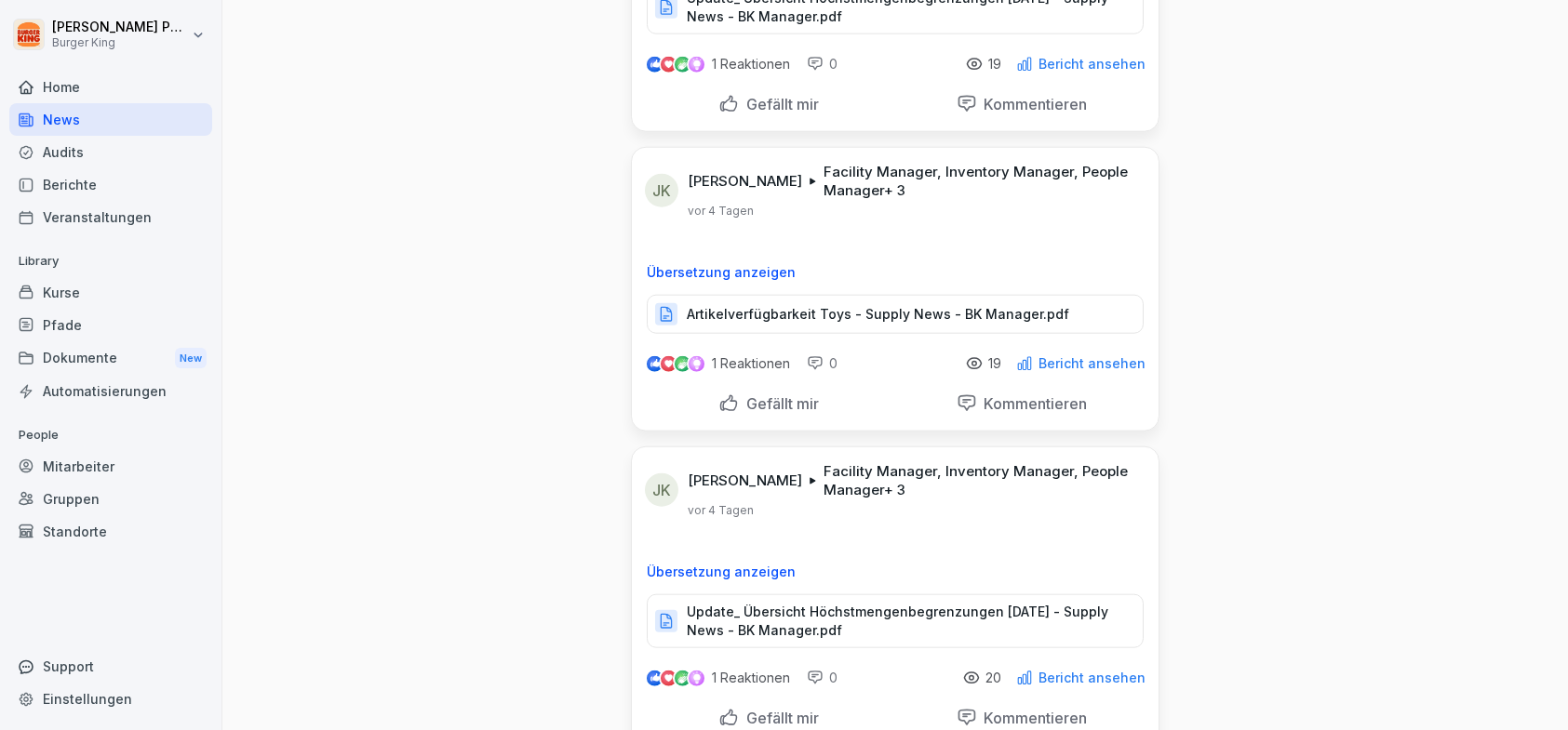
click at [985, 305] on p "Artikelverfügbarkeit Toys - Supply News - BK Manager.pdf" at bounding box center [878, 314] width 382 height 19
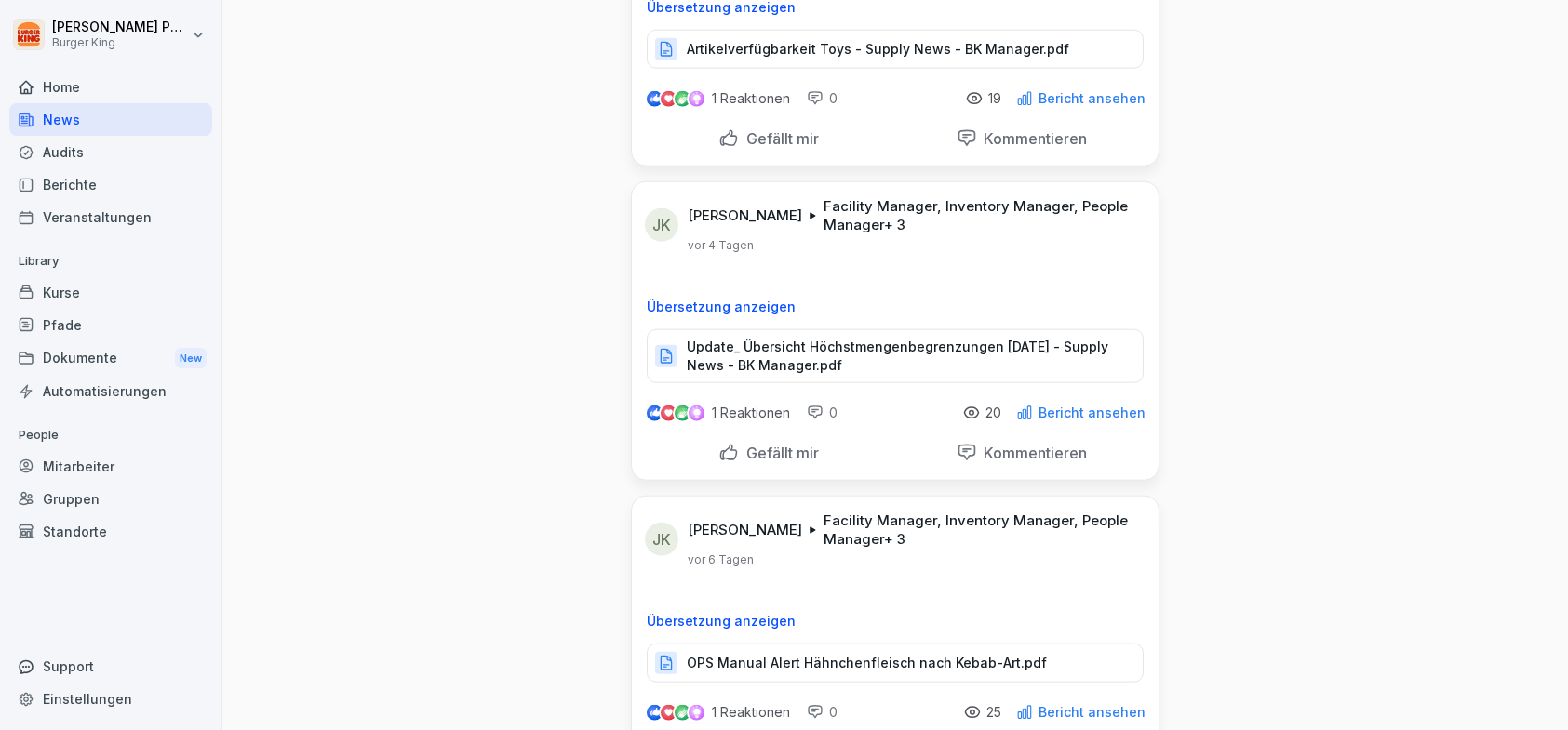
scroll to position [5396, 0]
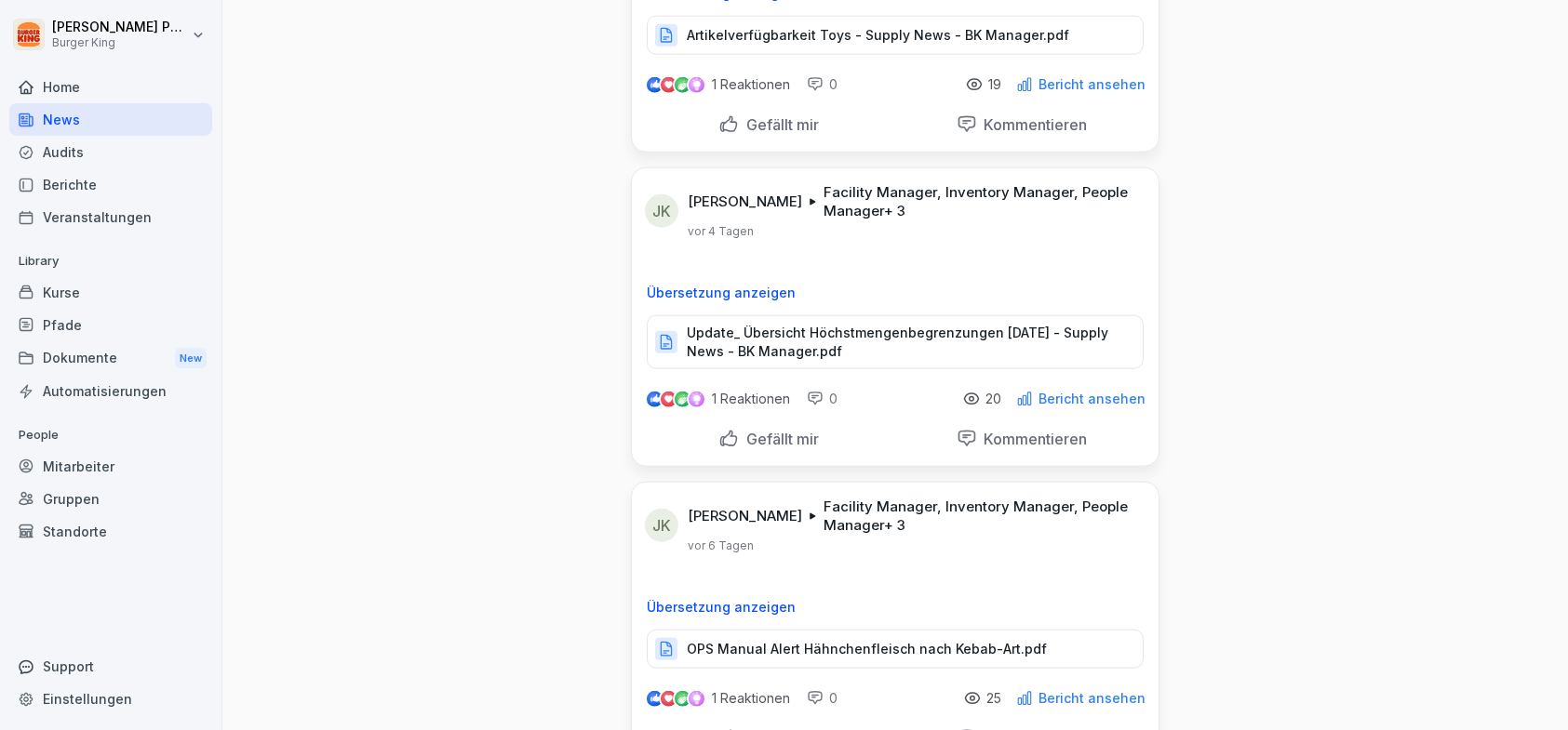
click at [940, 324] on p "Update_ Übersicht Höchstmengenbegrenzungen [DATE] - Supply News - BK Manager.pdf" at bounding box center [905, 342] width 438 height 37
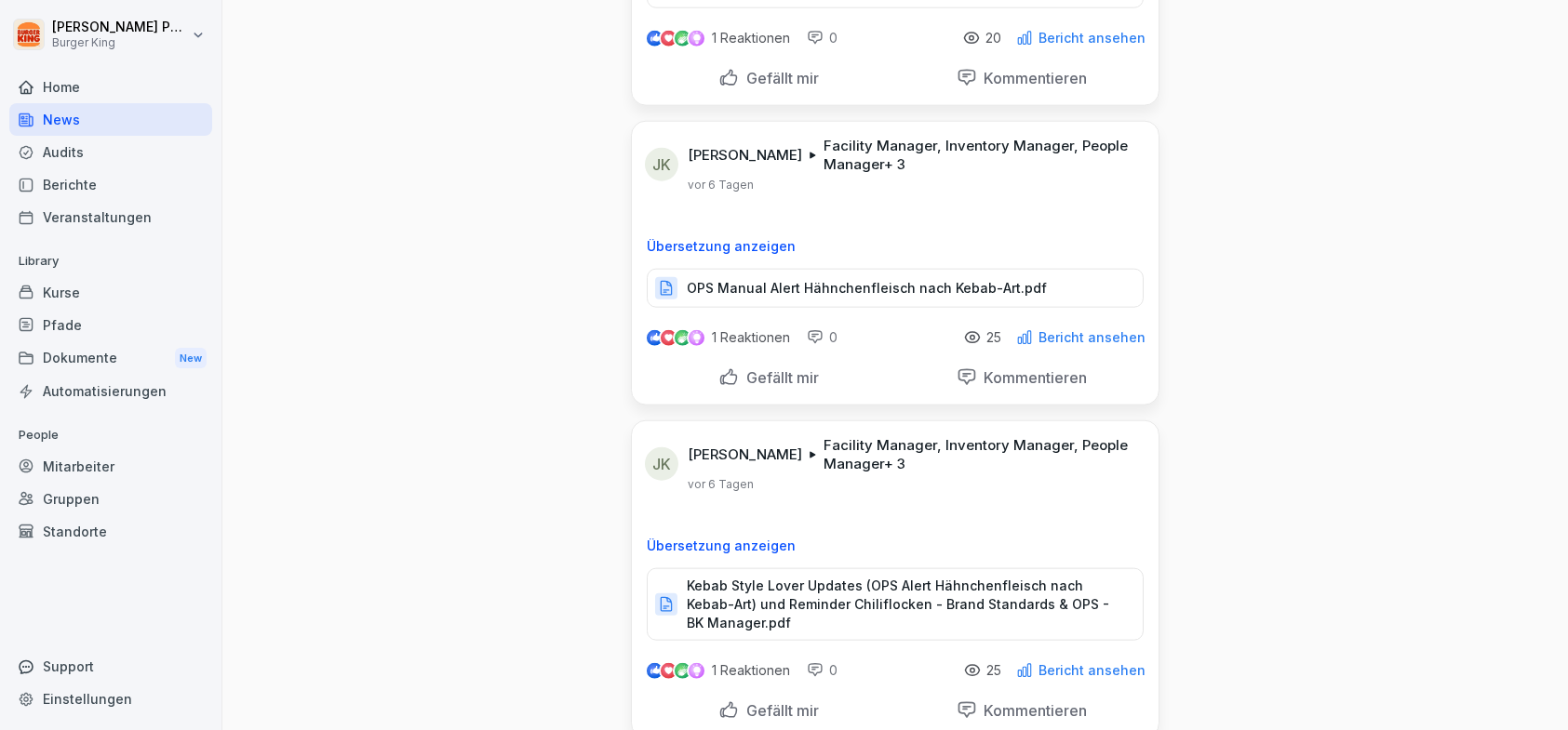
scroll to position [5860, 0]
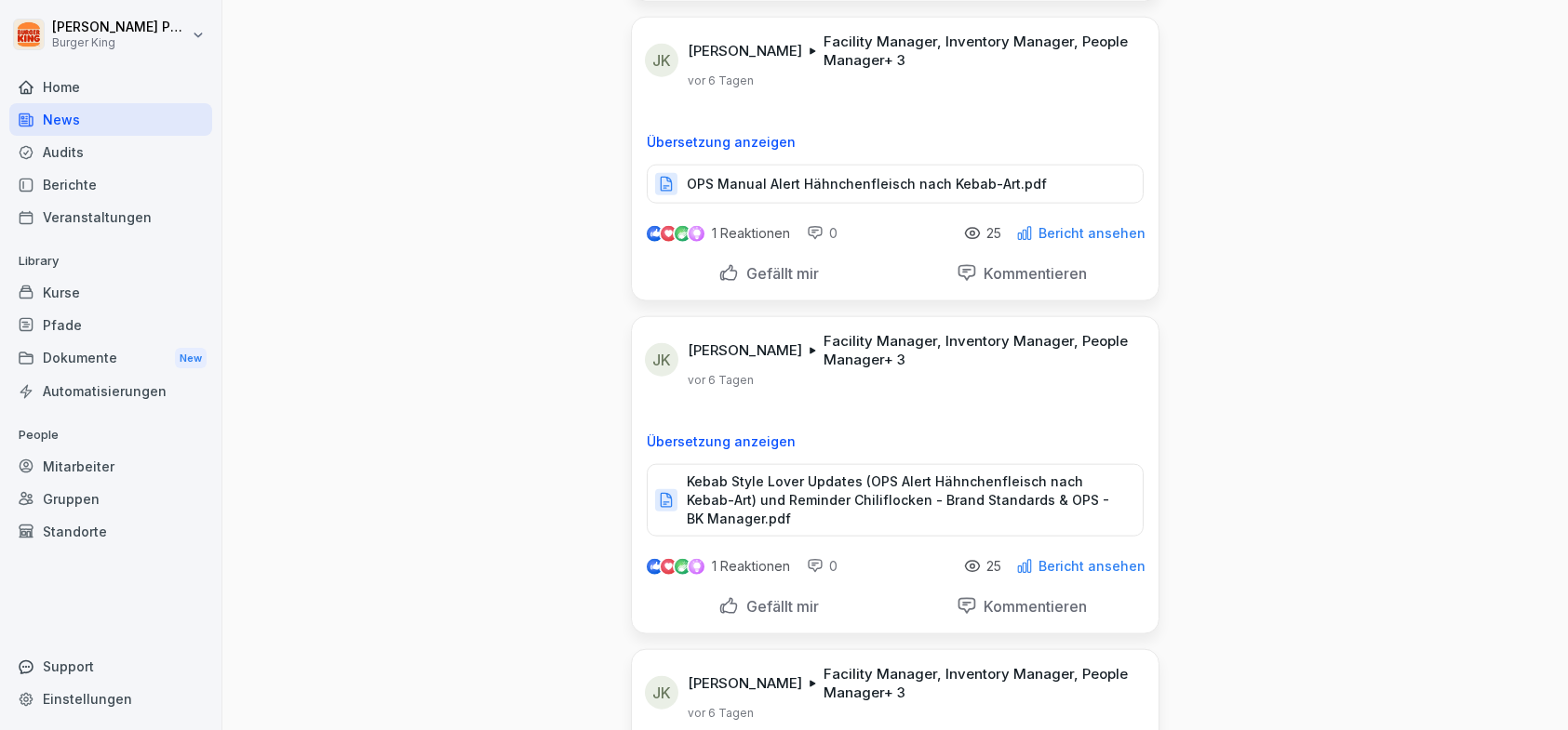
click at [841, 480] on p "Kebab Style Lover Updates (OPS Alert Hähnchenfleisch nach Kebab-Art) und Remind…" at bounding box center [905, 500] width 438 height 56
click at [90, 97] on div "Home" at bounding box center [111, 87] width 203 height 32
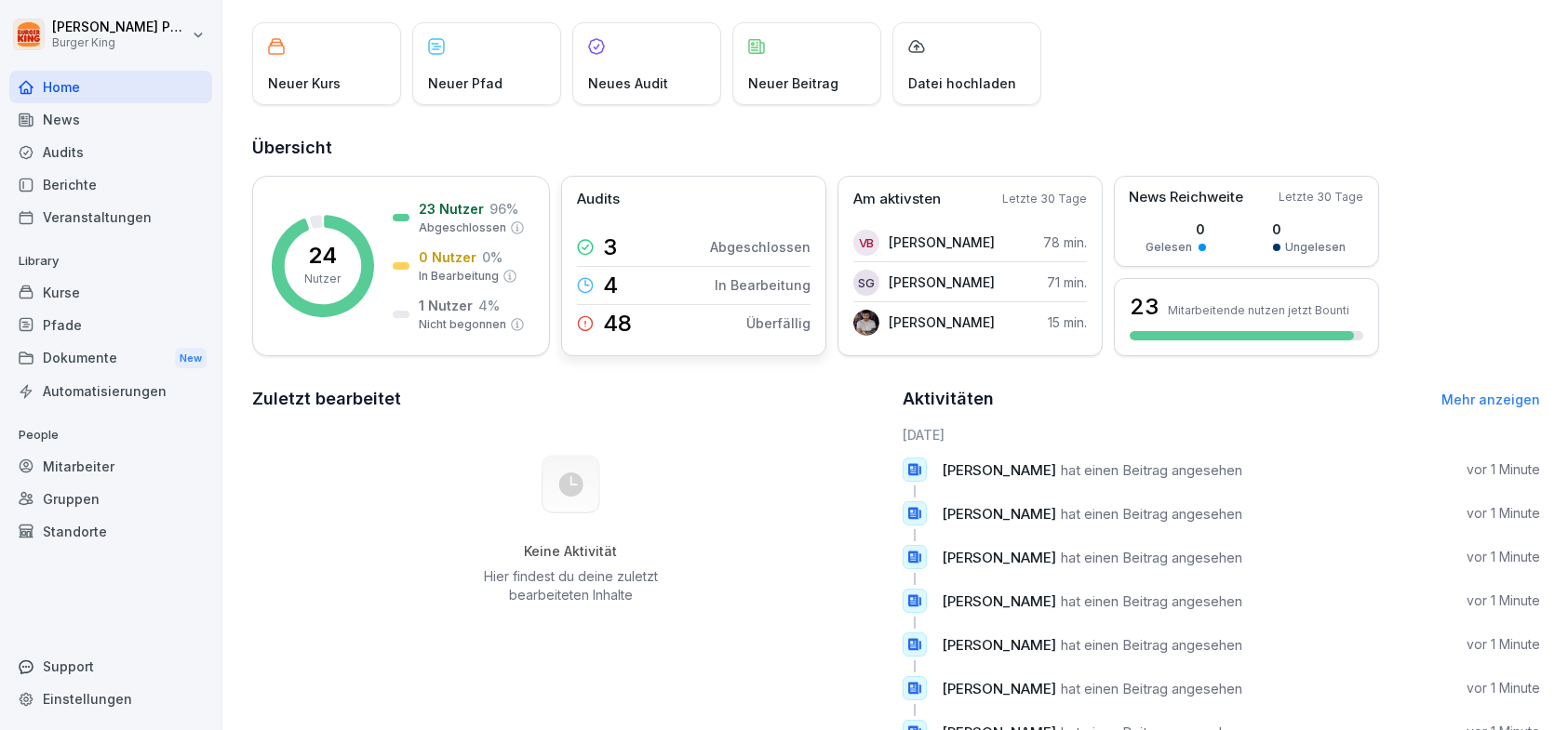
scroll to position [219, 0]
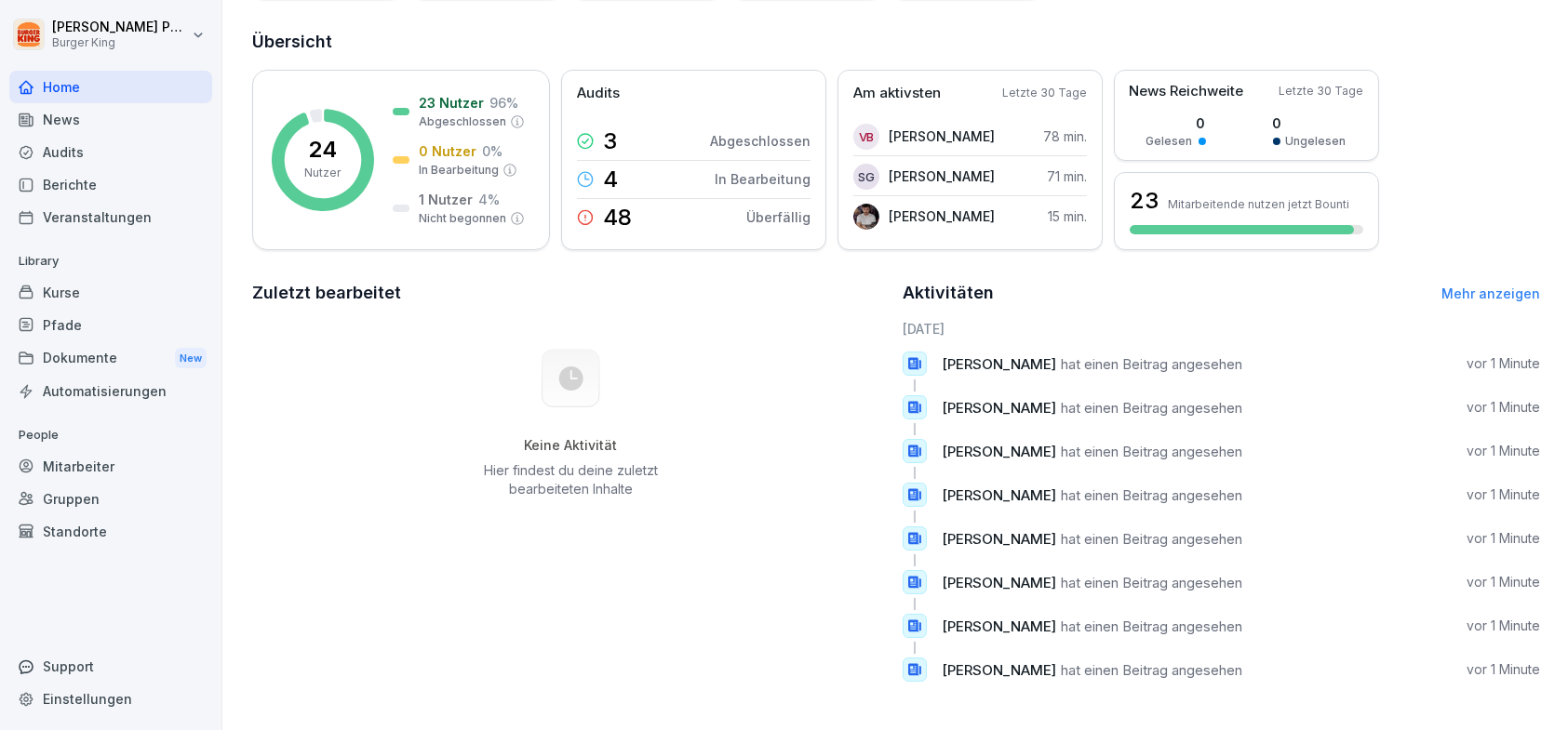
click at [71, 118] on div "News" at bounding box center [111, 119] width 203 height 32
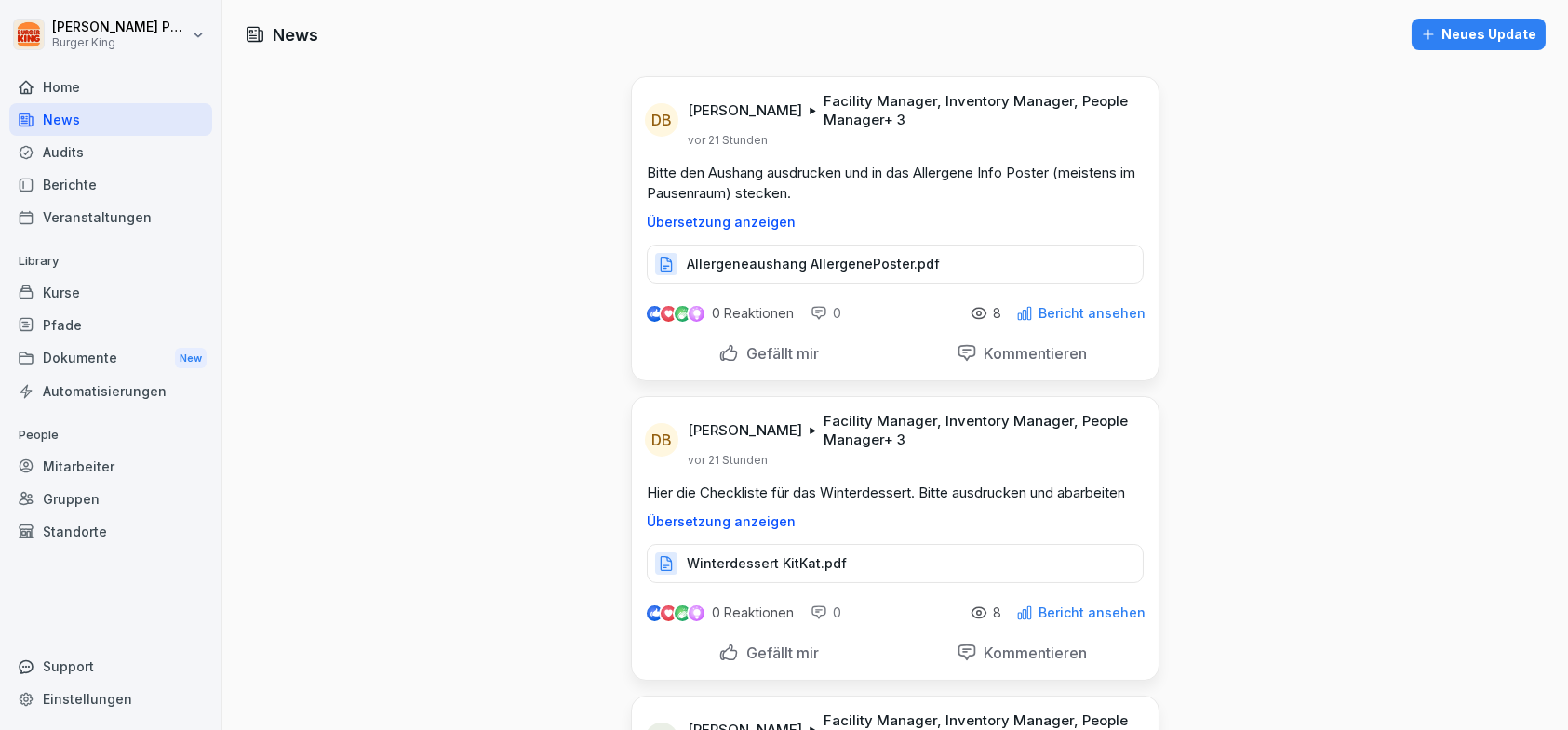
click at [89, 151] on div "Audits" at bounding box center [111, 151] width 203 height 32
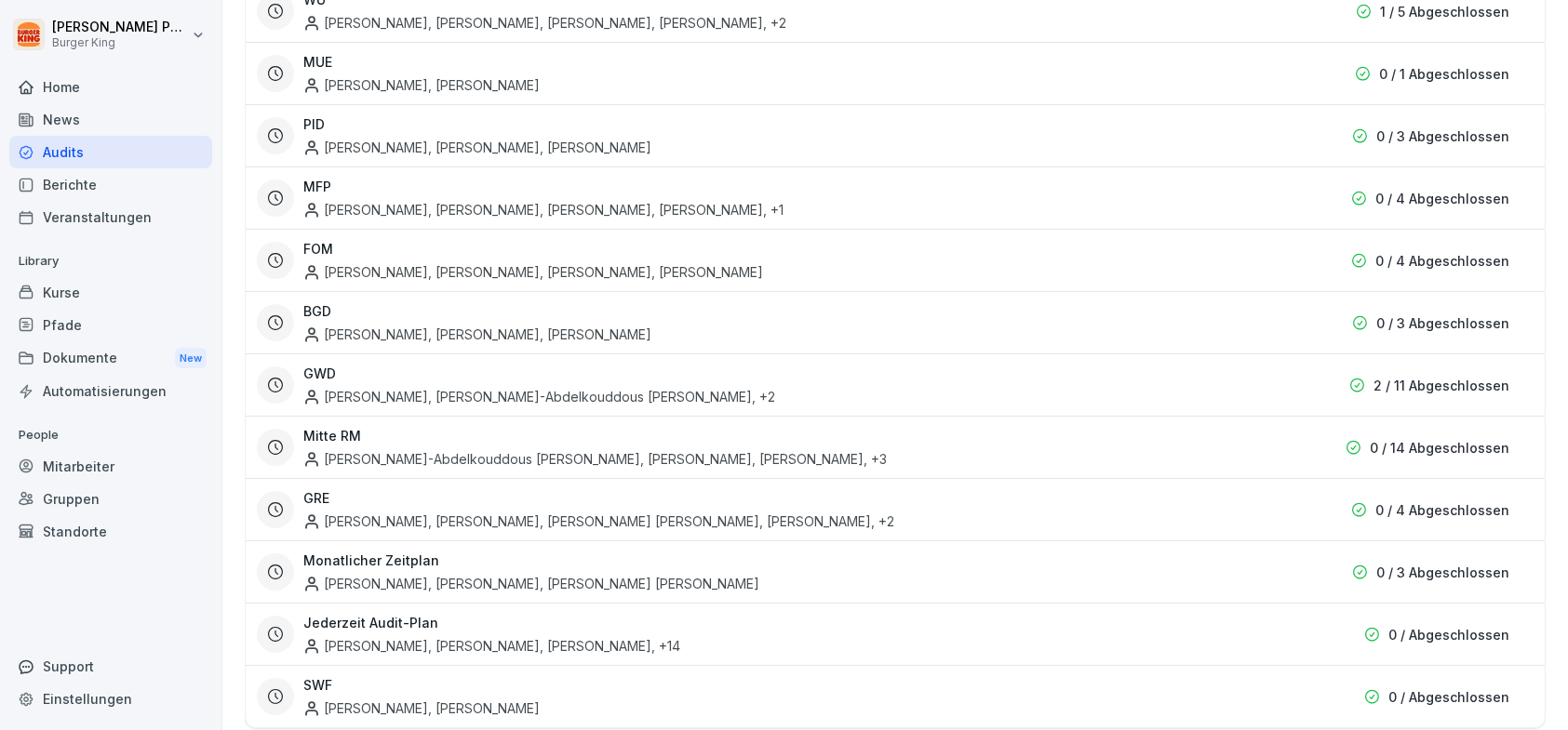
scroll to position [651, 0]
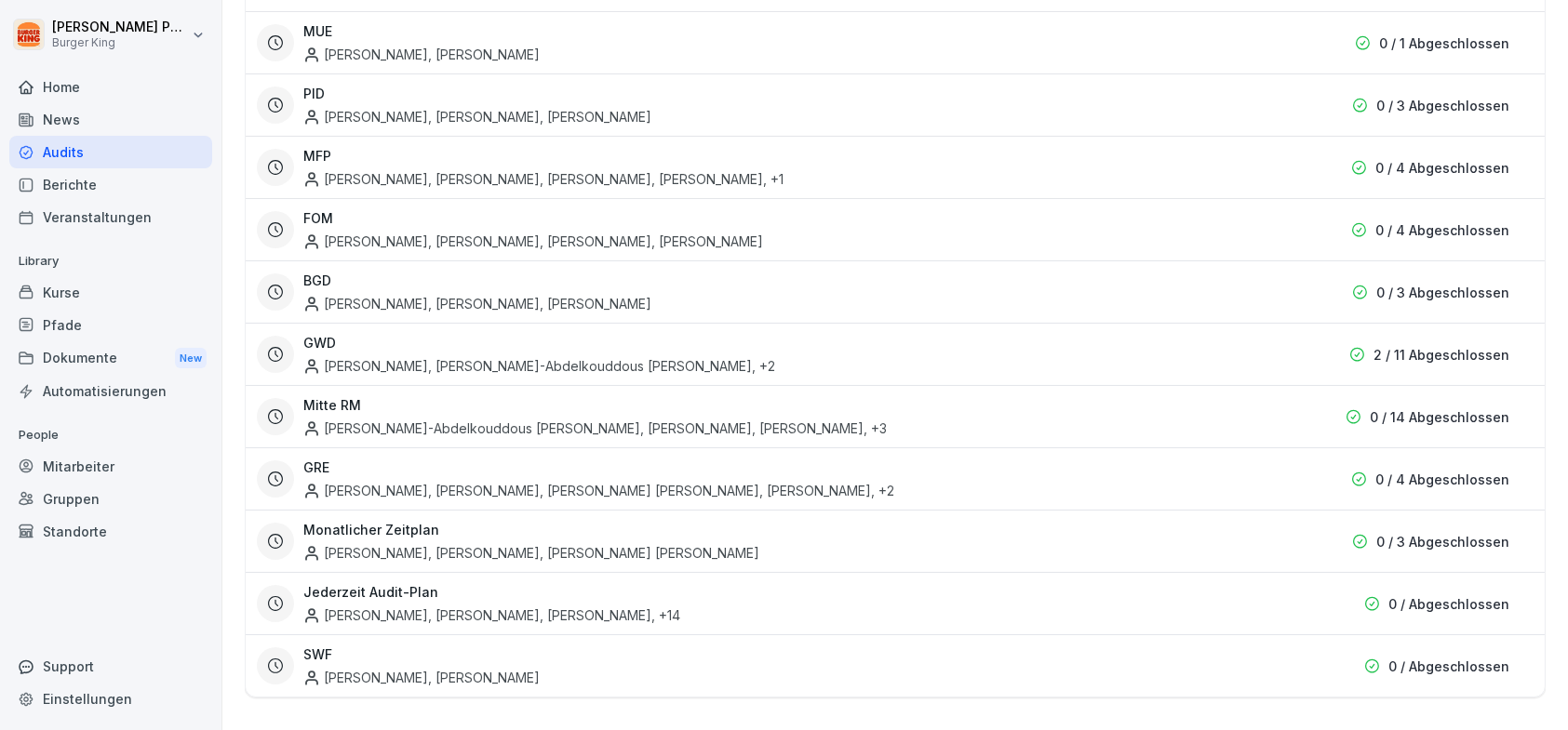
click at [737, 368] on div "[PERSON_NAME], [PERSON_NAME]-Abdelkouddous [PERSON_NAME] , +2" at bounding box center [539, 366] width 472 height 19
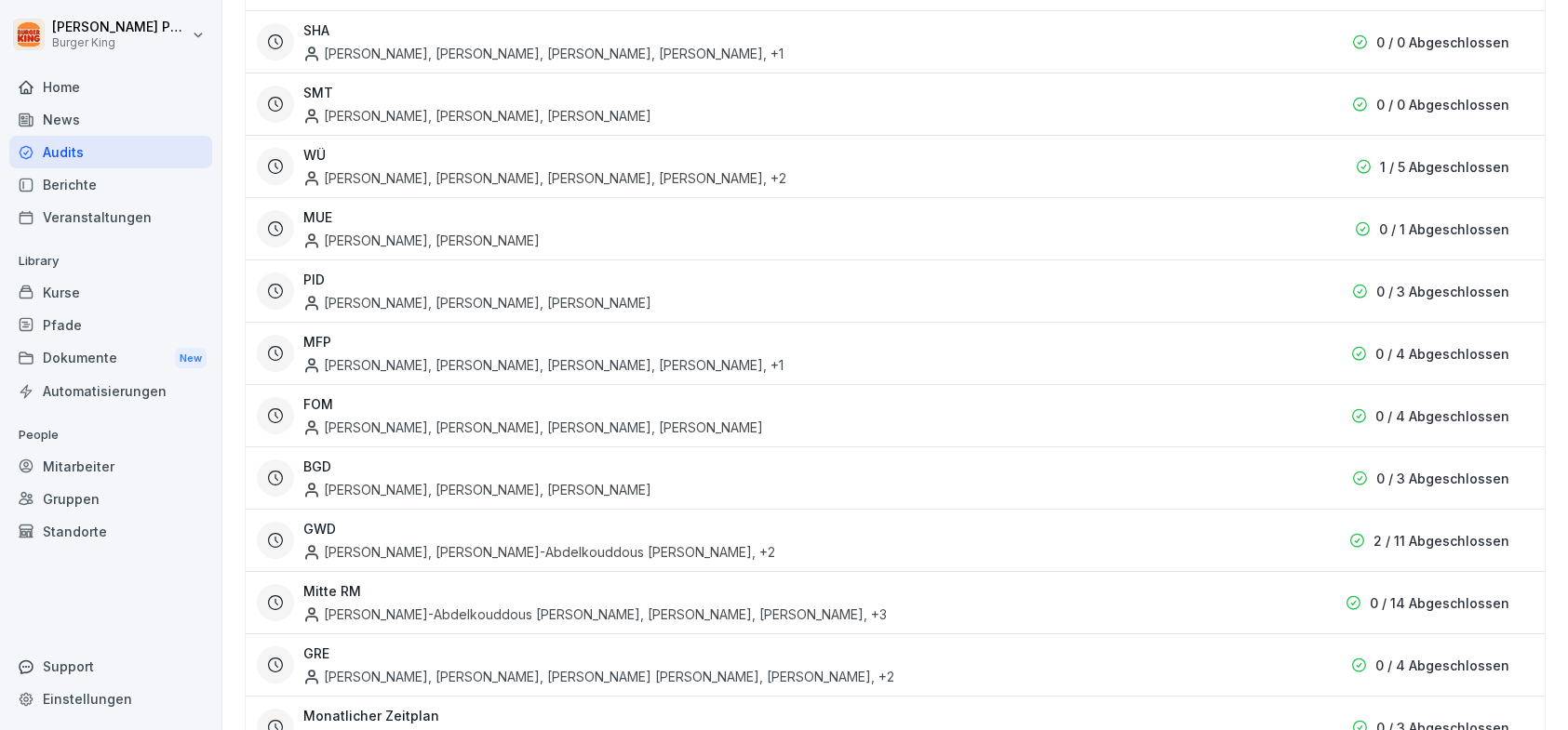
scroll to position [672, 0]
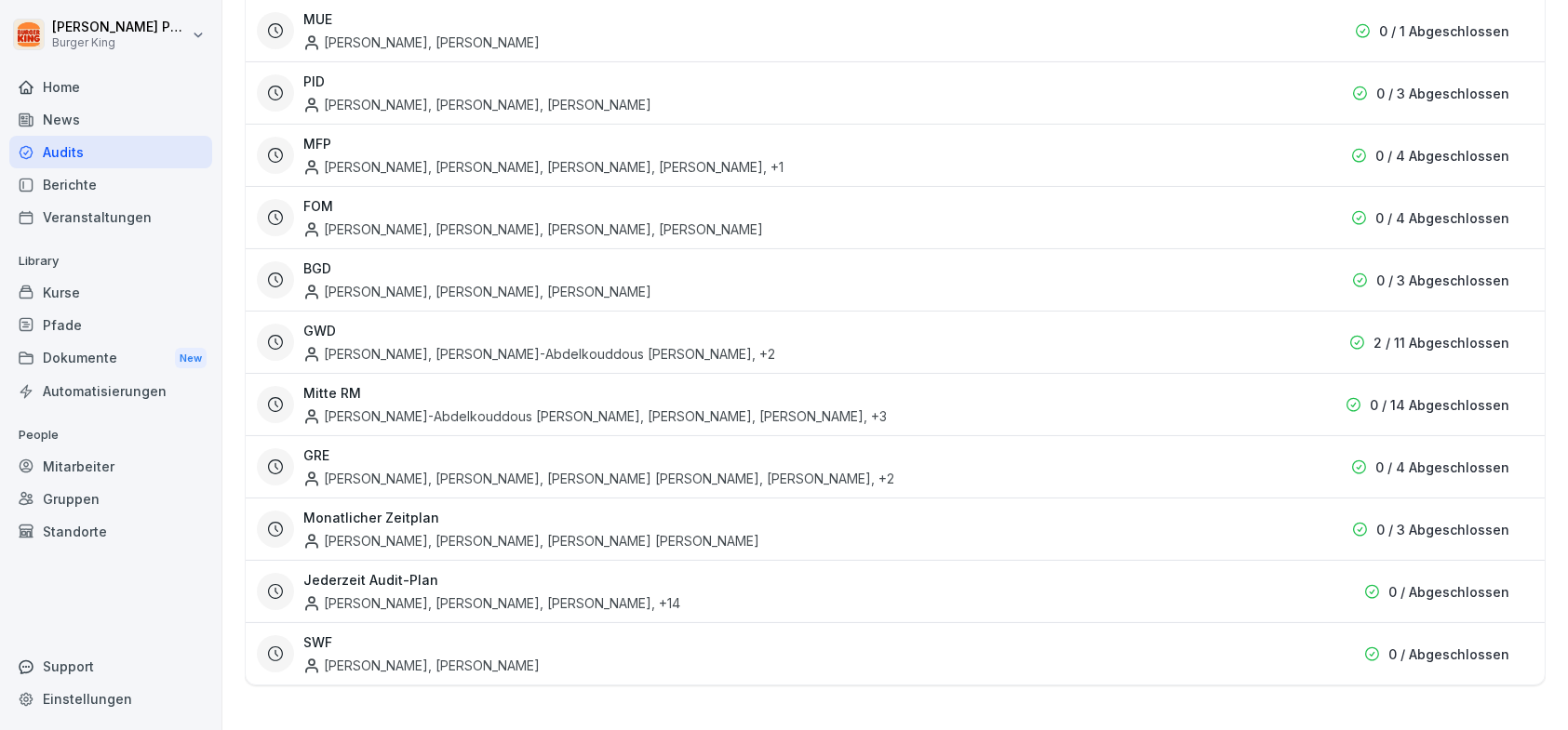
click at [54, 187] on div "Berichte" at bounding box center [111, 184] width 203 height 32
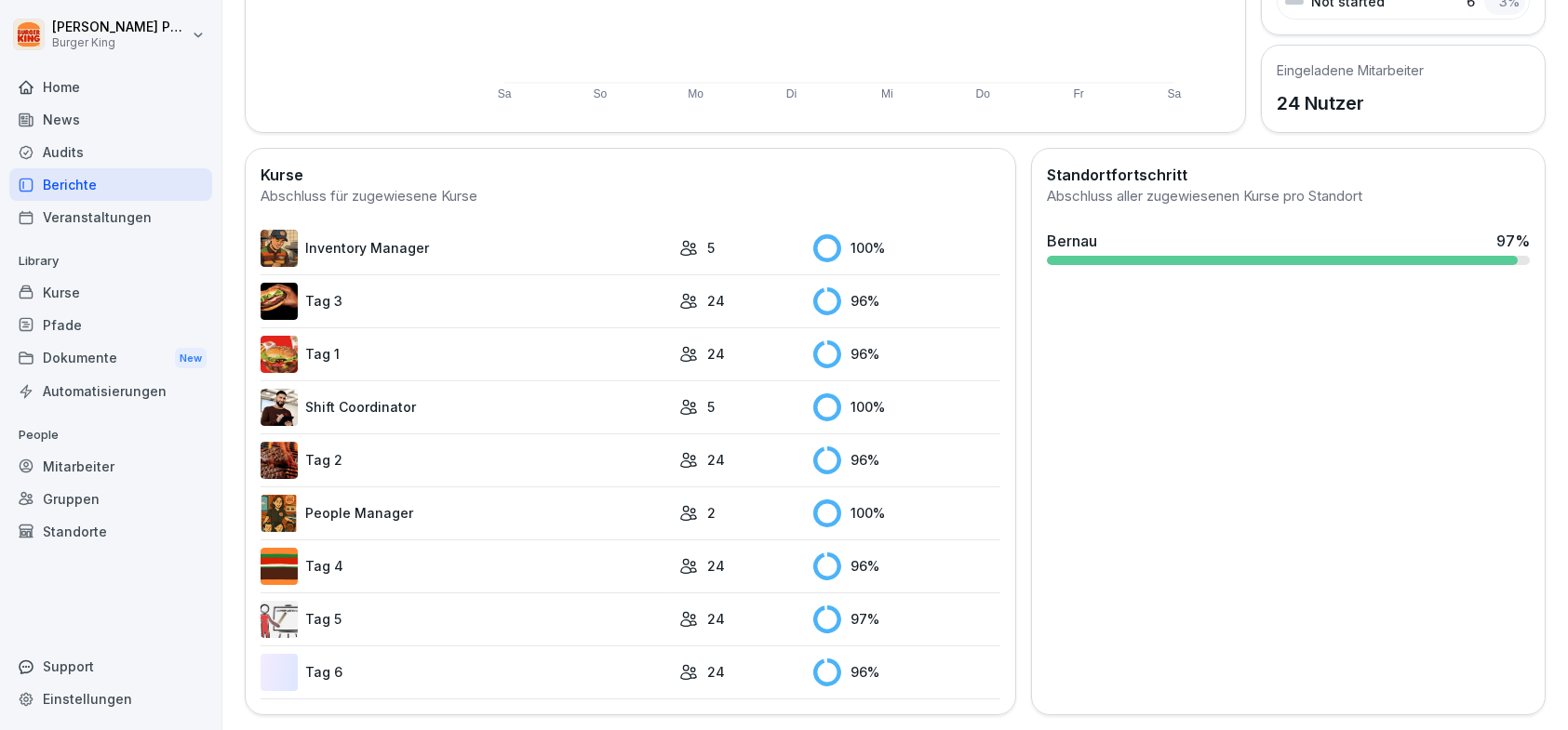
scroll to position [401, 0]
click at [113, 213] on div "Veranstaltungen" at bounding box center [111, 216] width 203 height 32
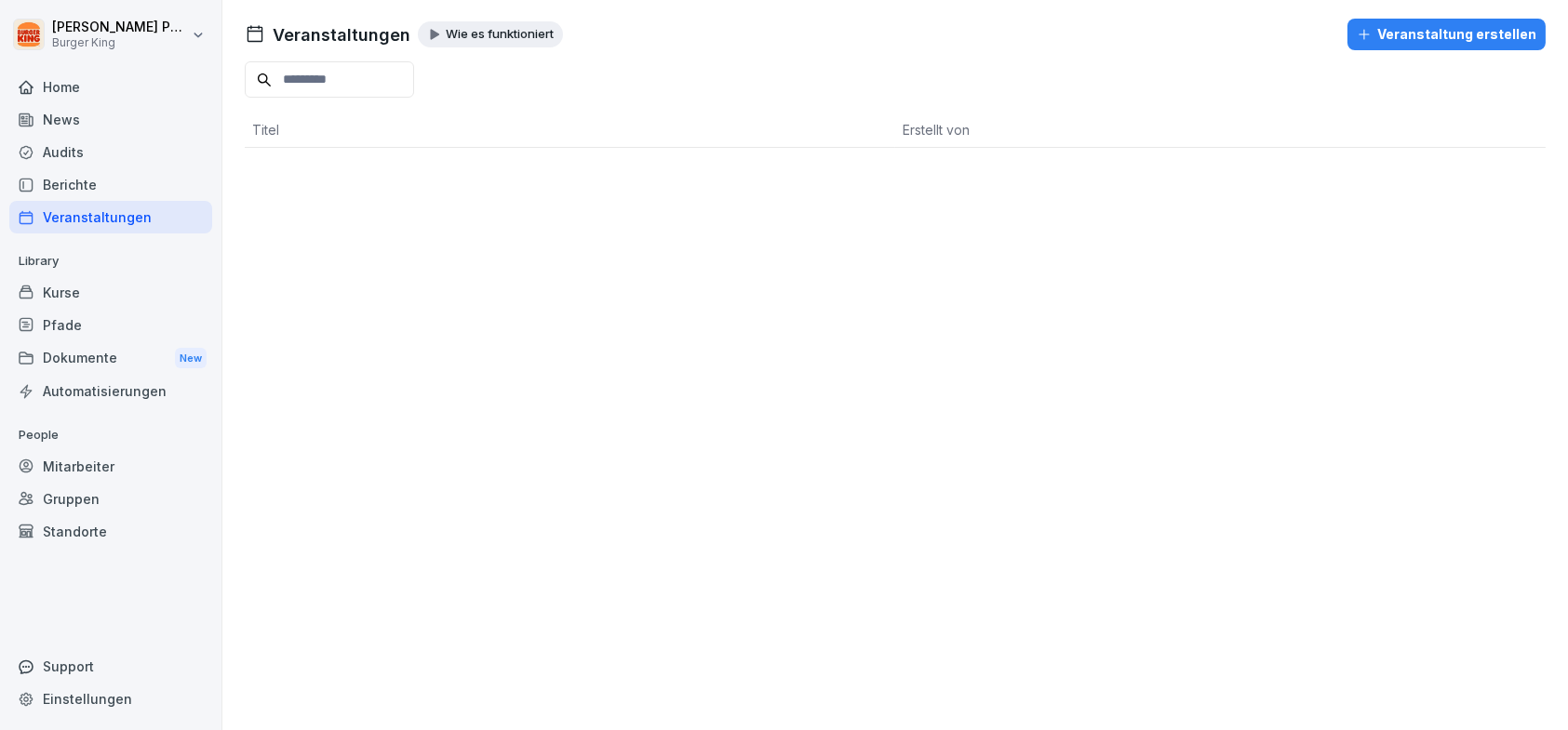
click at [107, 286] on div "Kurse" at bounding box center [111, 291] width 203 height 32
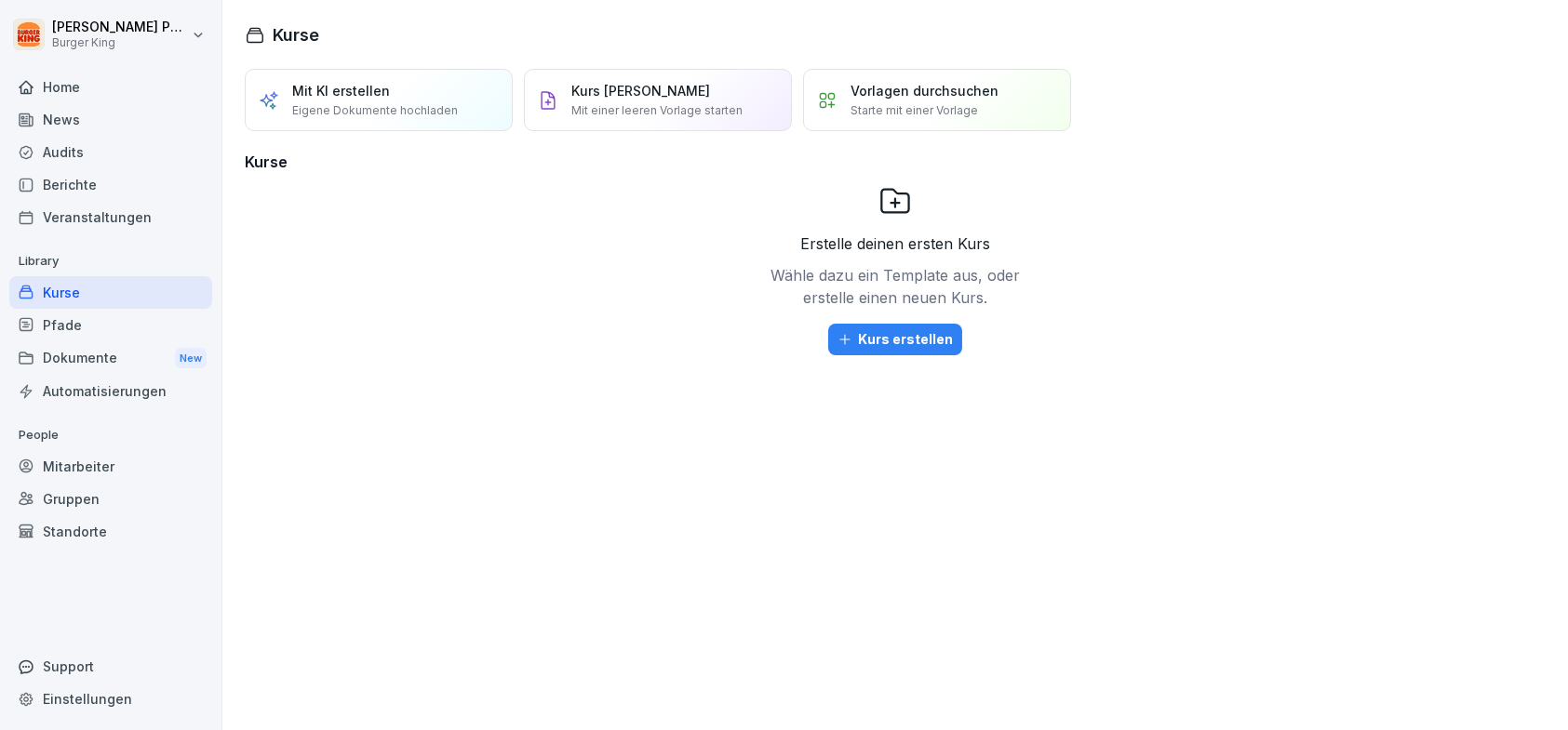
click at [73, 319] on div "Pfade" at bounding box center [111, 325] width 203 height 32
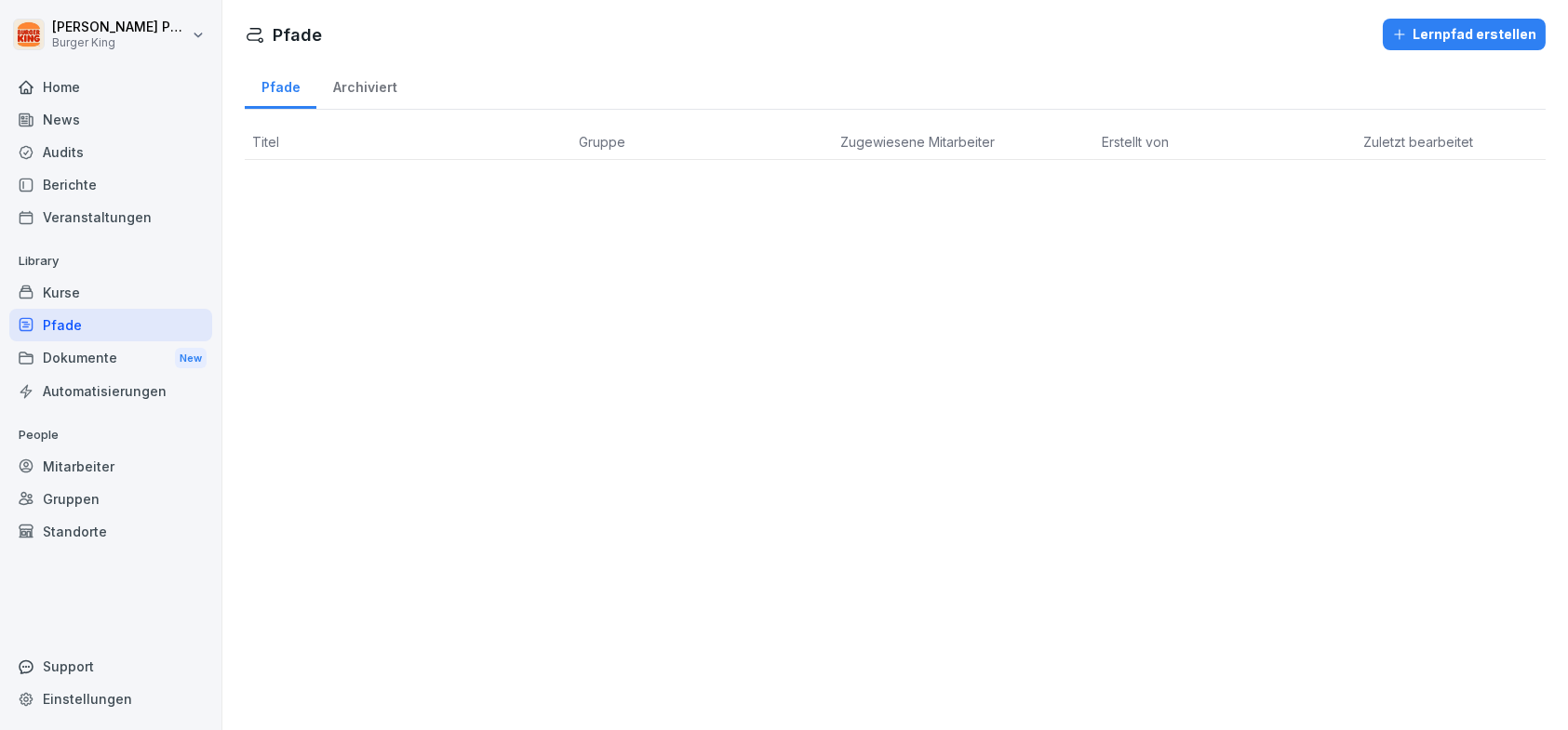
click at [91, 354] on div "Dokumente New" at bounding box center [111, 358] width 203 height 34
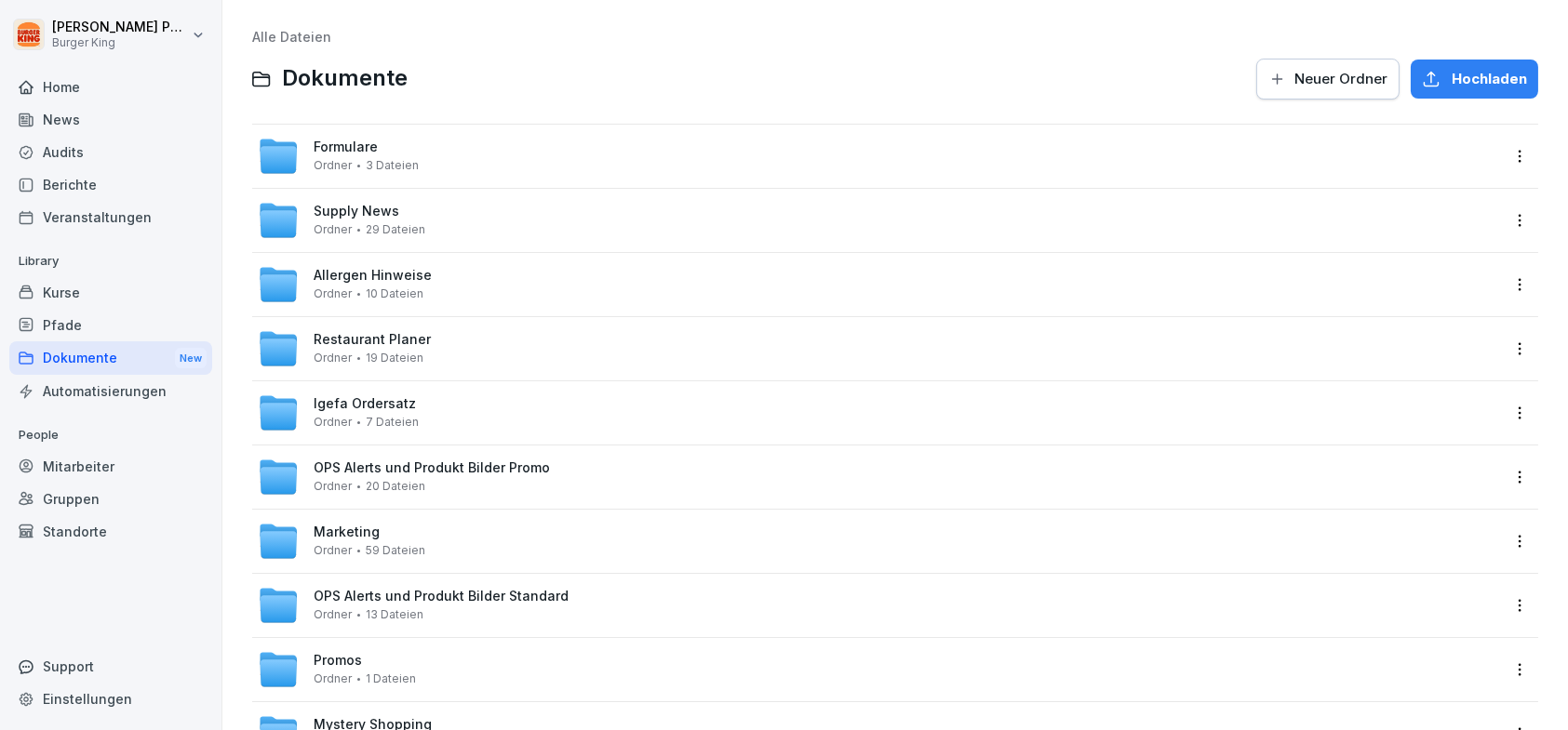
click at [96, 460] on div "Mitarbeiter" at bounding box center [111, 466] width 203 height 32
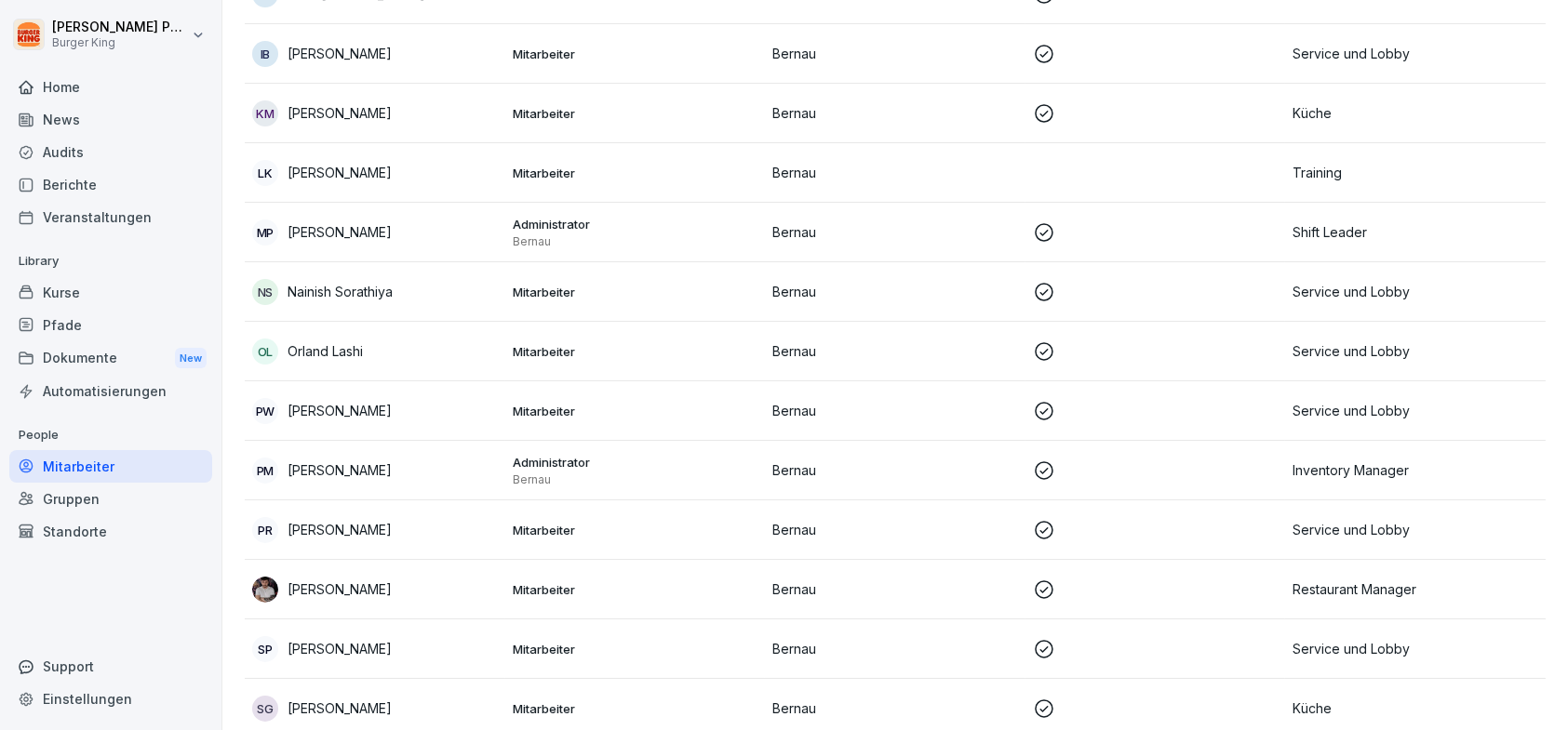
scroll to position [750, 0]
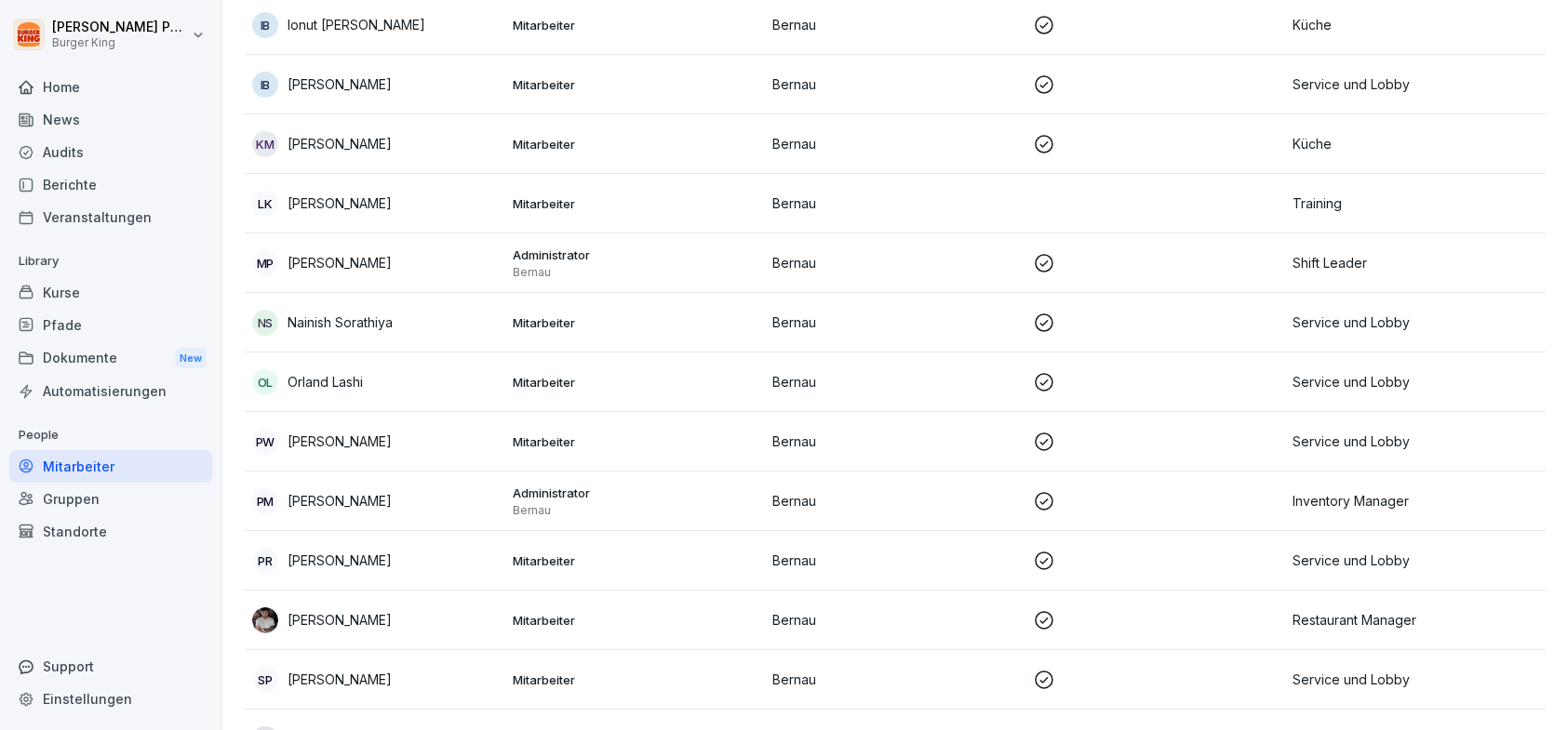
click at [67, 505] on div "Gruppen" at bounding box center [111, 498] width 203 height 32
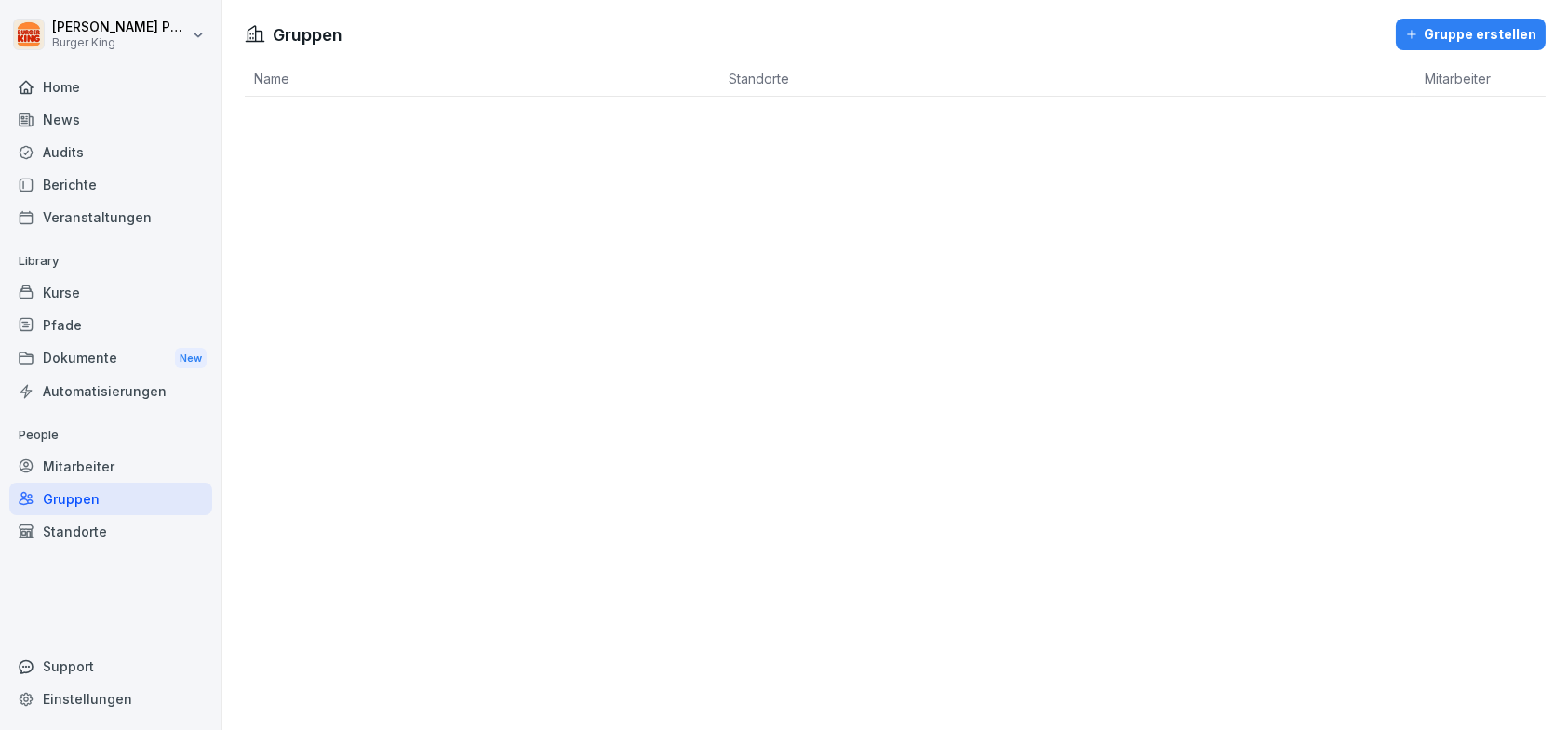
click at [75, 533] on div "Standorte" at bounding box center [111, 531] width 203 height 32
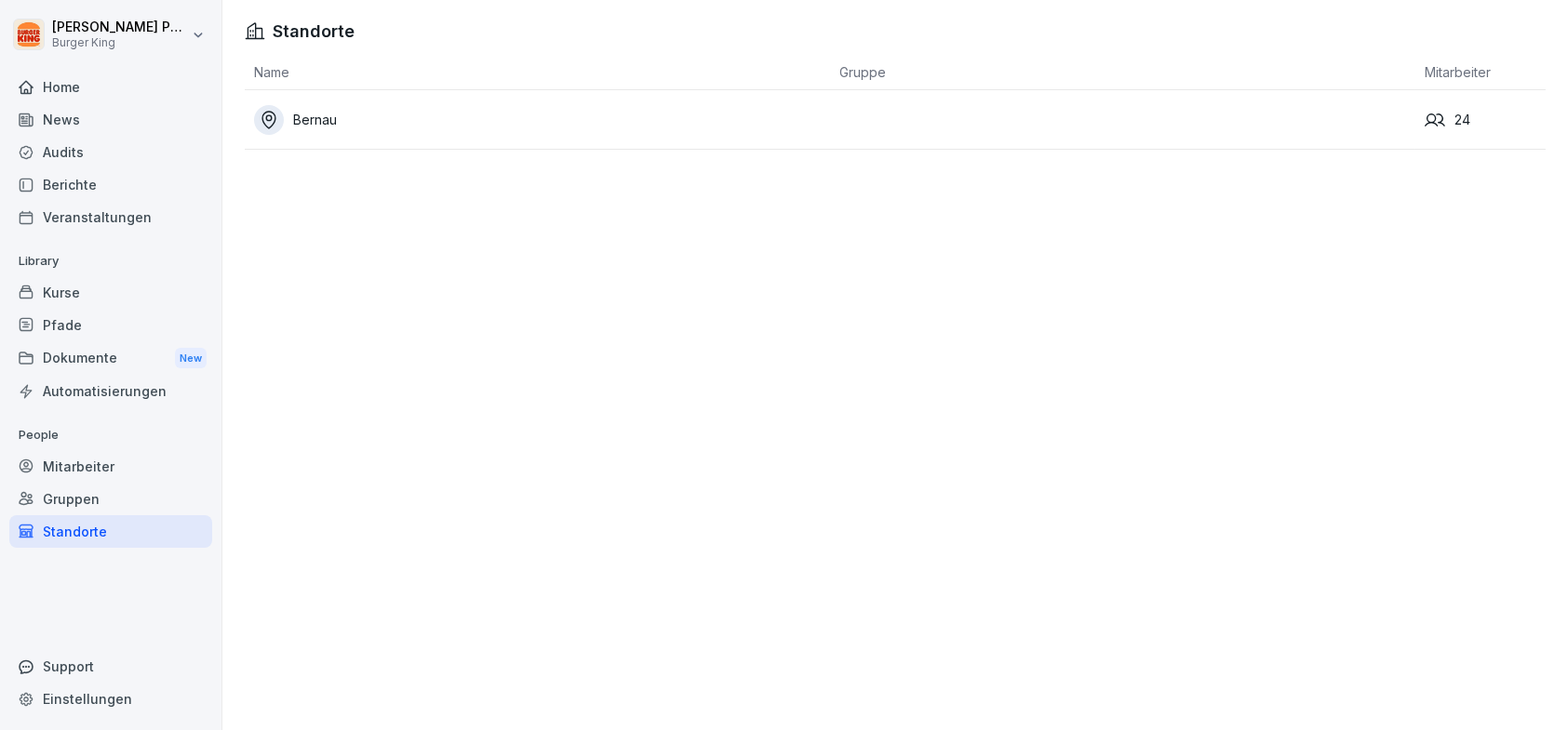
click at [296, 118] on div "Bernau" at bounding box center [542, 120] width 576 height 30
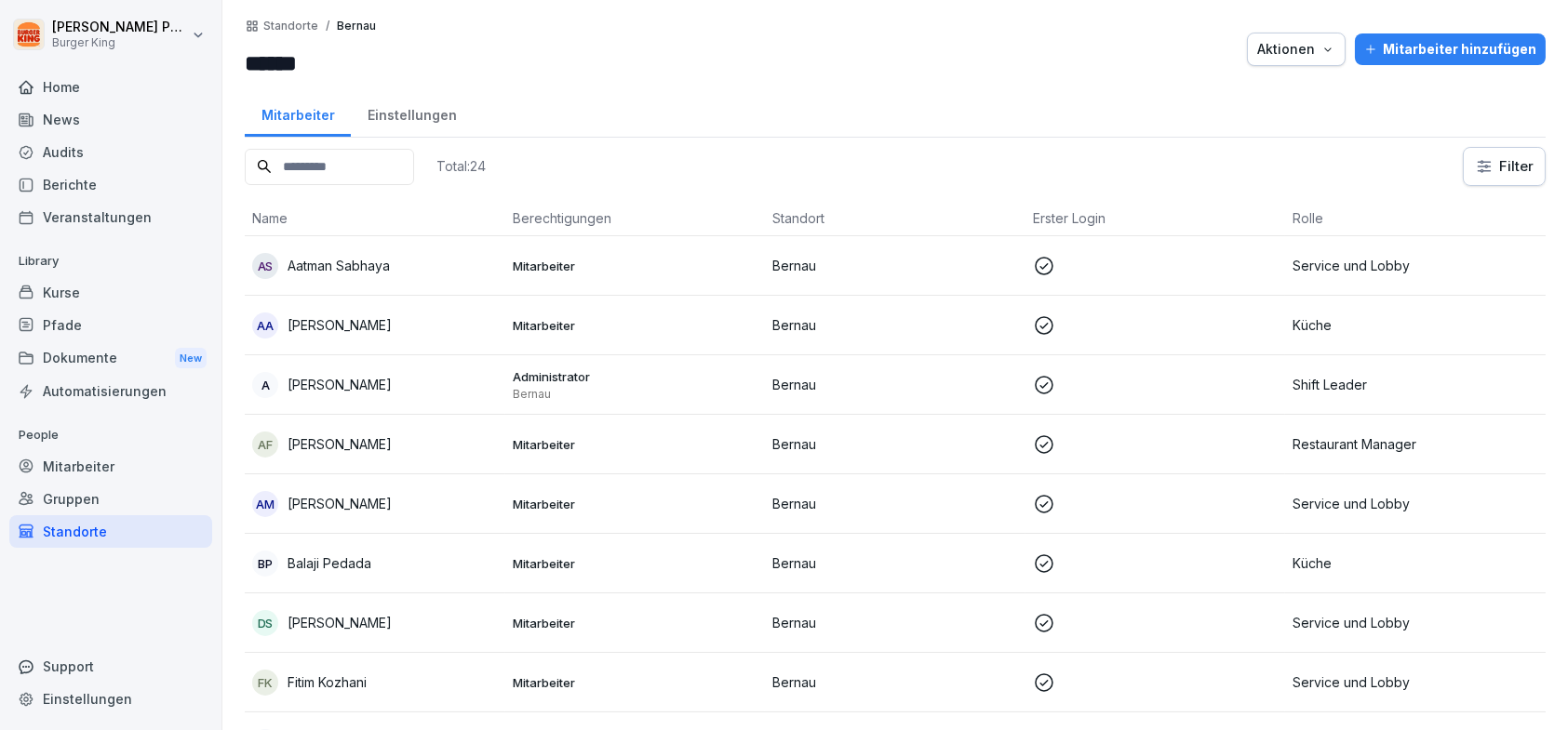
click at [28, 75] on div "Home" at bounding box center [111, 87] width 203 height 32
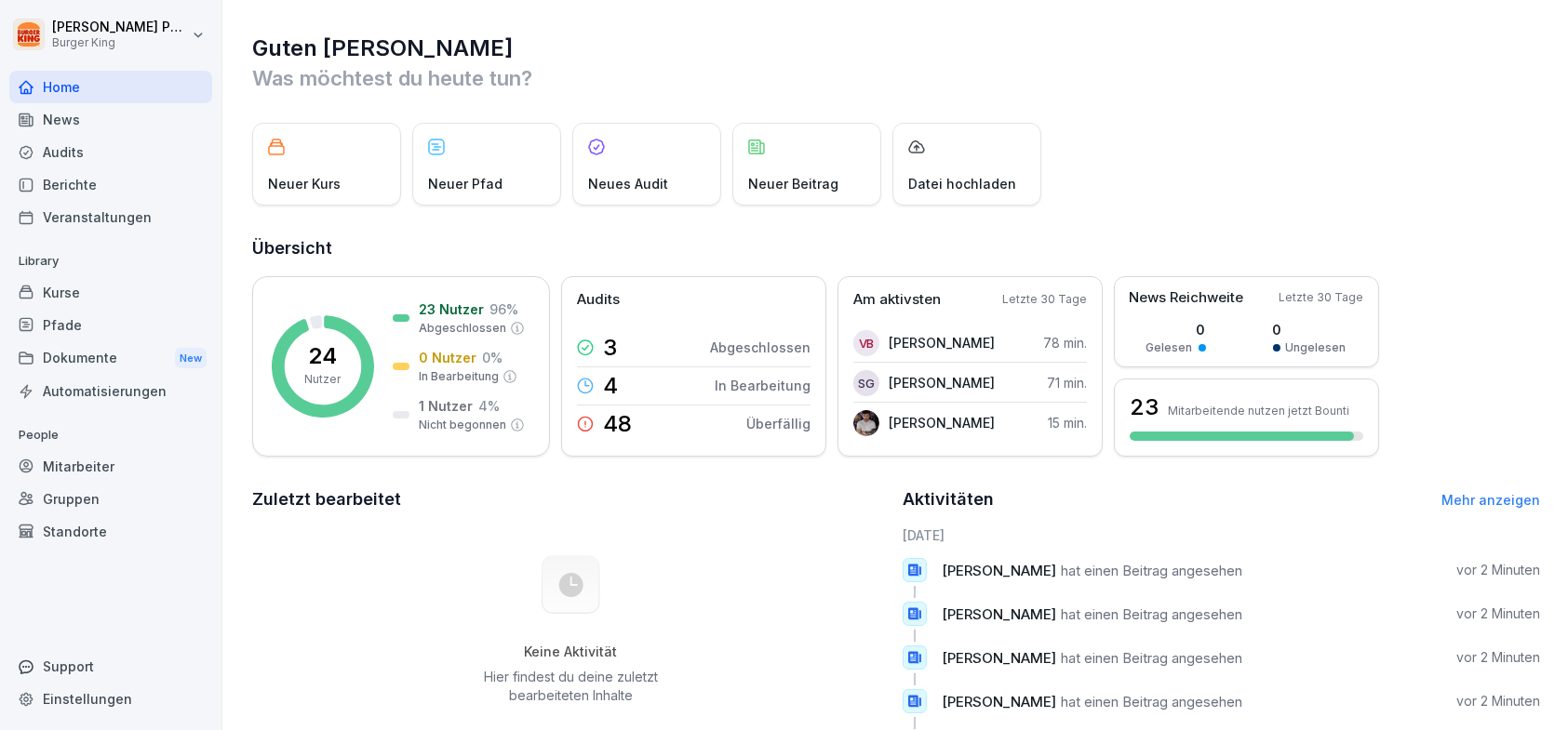
click at [133, 59] on div at bounding box center [111, 64] width 203 height 11
